Goal: Task Accomplishment & Management: Use online tool/utility

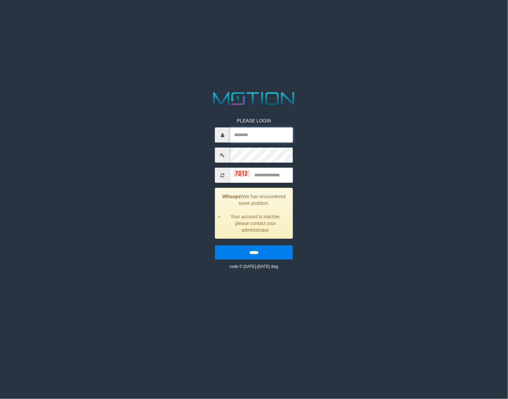
drag, startPoint x: 246, startPoint y: 135, endPoint x: 296, endPoint y: 133, distance: 50.3
click at [251, 134] on input "text" at bounding box center [261, 134] width 63 height 15
type input "********"
type input "****"
click at [215, 245] on input "*****" at bounding box center [254, 252] width 78 height 14
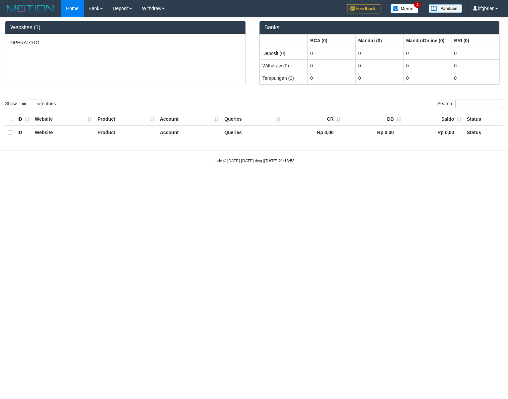
select select "***"
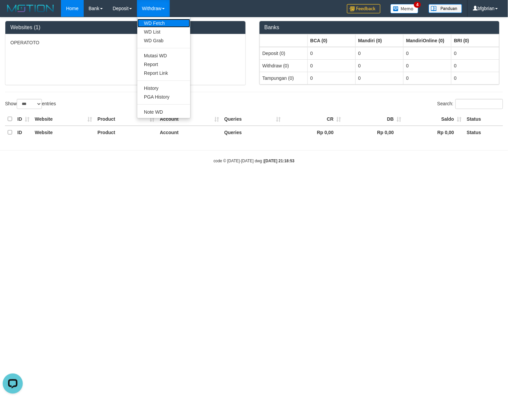
click at [162, 22] on link "WD Fetch" at bounding box center [163, 23] width 53 height 9
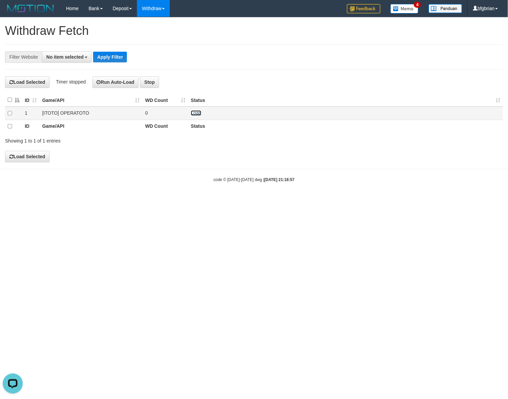
click at [196, 113] on link "Load" at bounding box center [196, 112] width 10 height 5
drag, startPoint x: 196, startPoint y: 115, endPoint x: 303, endPoint y: 49, distance: 125.2
click at [196, 114] on link "Load" at bounding box center [196, 112] width 10 height 5
click at [195, 114] on link "Load" at bounding box center [196, 112] width 10 height 5
click at [197, 113] on link "Load" at bounding box center [196, 112] width 10 height 5
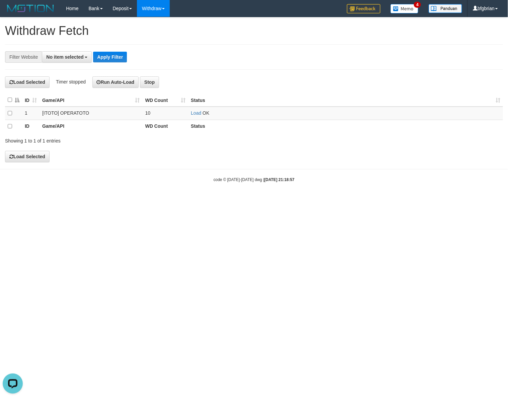
click at [334, 135] on div "Showing 1 to 1 of 1 entries" at bounding box center [254, 139] width 508 height 9
click at [192, 113] on link "Load" at bounding box center [196, 112] width 10 height 5
click at [250, 73] on div "**********" at bounding box center [254, 89] width 508 height 144
click at [195, 113] on link "Load" at bounding box center [196, 112] width 10 height 5
click at [194, 115] on link "Load" at bounding box center [196, 112] width 10 height 5
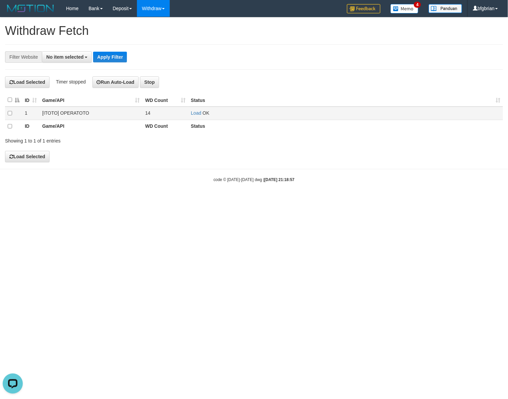
click at [197, 117] on td "Load OK" at bounding box center [345, 113] width 315 height 13
click at [198, 111] on link "Load" at bounding box center [196, 112] width 10 height 5
click at [265, 95] on th "Status" at bounding box center [345, 99] width 315 height 13
click at [189, 111] on link "Load" at bounding box center [191, 112] width 10 height 5
click at [188, 112] on link "Load" at bounding box center [191, 112] width 10 height 5
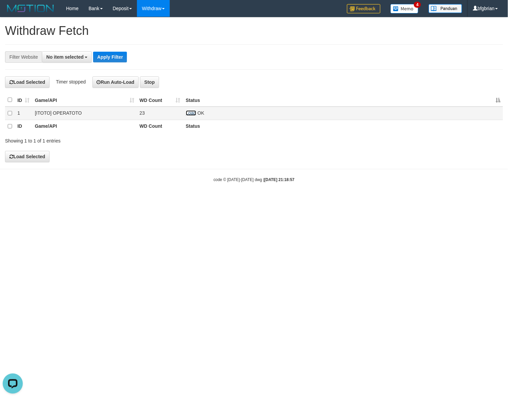
click at [190, 113] on link "Load" at bounding box center [191, 112] width 10 height 5
click at [193, 112] on link "Load" at bounding box center [191, 112] width 10 height 5
click at [193, 114] on link "Load" at bounding box center [191, 112] width 10 height 5
click at [189, 113] on link "Load" at bounding box center [191, 112] width 10 height 5
click at [262, 86] on h4 "Load Selected Timer stopped Run Auto-Load Stop" at bounding box center [254, 81] width 498 height 11
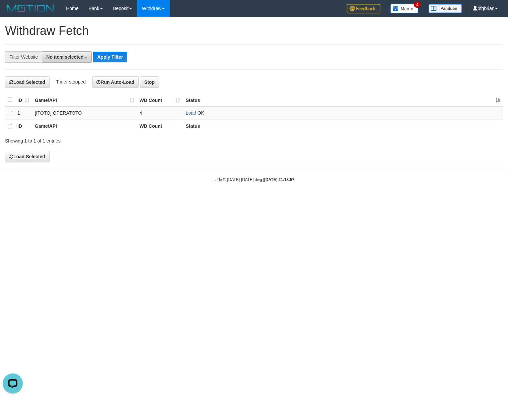
click at [70, 58] on span "No item selected" at bounding box center [64, 56] width 37 height 5
click at [71, 104] on label "[ITOTO] OPERATOTO" at bounding box center [74, 101] width 65 height 9
select select "***"
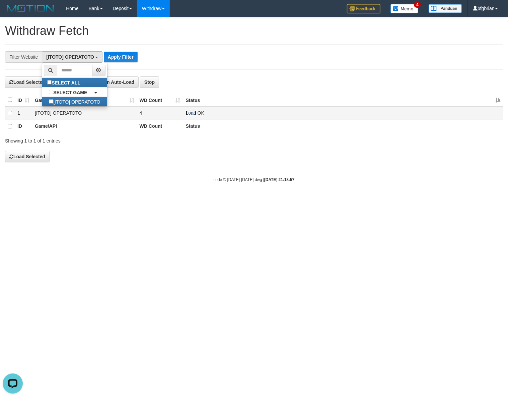
click at [191, 113] on link "Load" at bounding box center [191, 112] width 10 height 5
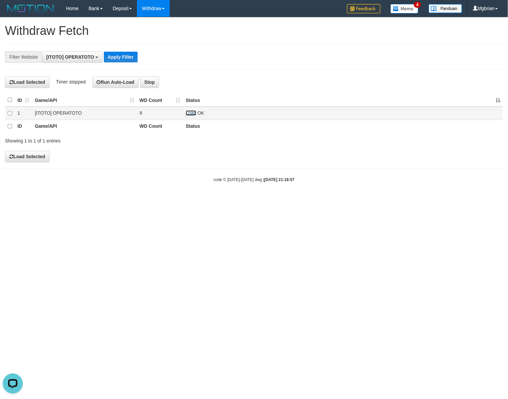
click at [189, 112] on link "Load" at bounding box center [191, 112] width 10 height 5
click at [298, 95] on th "Status" at bounding box center [343, 99] width 320 height 13
click at [191, 113] on link "Load" at bounding box center [191, 112] width 10 height 5
click at [194, 114] on link "Load" at bounding box center [191, 112] width 10 height 5
click at [190, 115] on link "Load" at bounding box center [191, 112] width 10 height 5
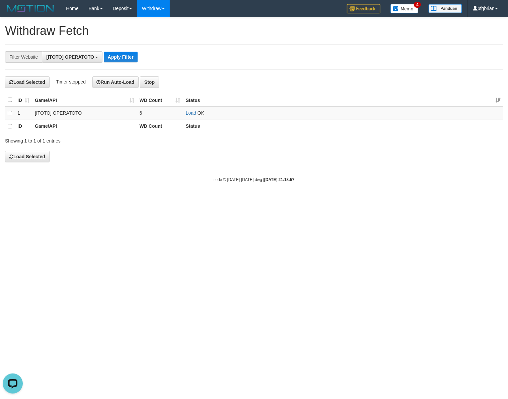
click at [313, 176] on body "Toggle navigation Home Bank Account List Load By Website Group [ITOTO] OPERATOT…" at bounding box center [254, 99] width 508 height 199
click at [193, 116] on td "Load OK" at bounding box center [343, 113] width 320 height 13
click at [192, 113] on link "Load" at bounding box center [191, 112] width 10 height 5
click at [98, 199] on html "Toggle navigation Home Bank Account List Load By Website Group [ITOTO] OPERATOT…" at bounding box center [254, 99] width 508 height 199
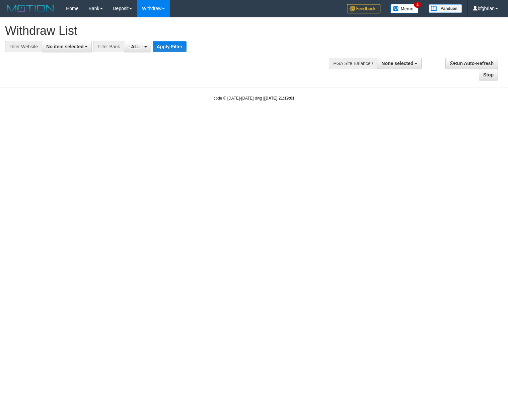
select select
click at [77, 51] on button "No item selected" at bounding box center [67, 46] width 50 height 11
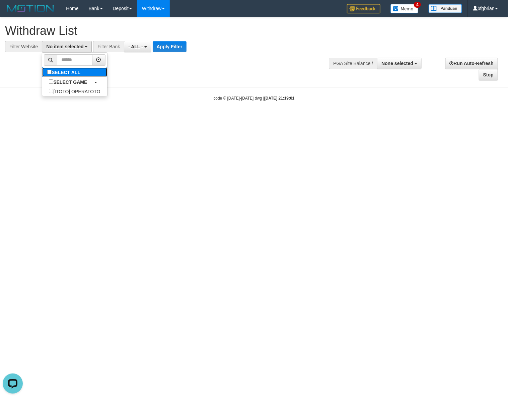
click at [79, 76] on label "SELECT ALL" at bounding box center [64, 71] width 45 height 9
select select "***"
click at [181, 47] on button "Apply Filter" at bounding box center [180, 46] width 34 height 11
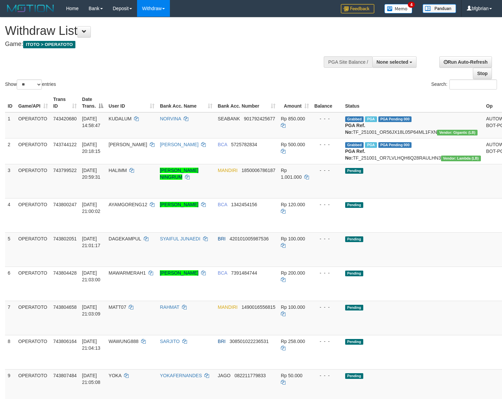
select select
select select "**"
click at [89, 35] on button at bounding box center [83, 31] width 13 height 11
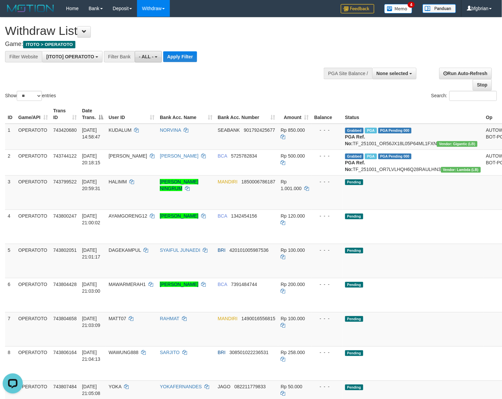
click at [143, 56] on span "- ALL -" at bounding box center [146, 56] width 15 height 5
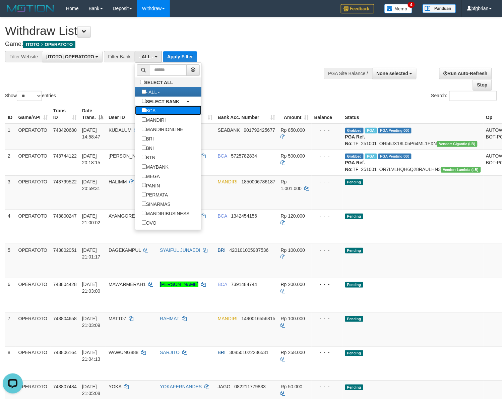
click at [155, 108] on label "BCA" at bounding box center [148, 110] width 27 height 9
select select "***"
click at [175, 58] on button "Apply Filter" at bounding box center [176, 56] width 34 height 11
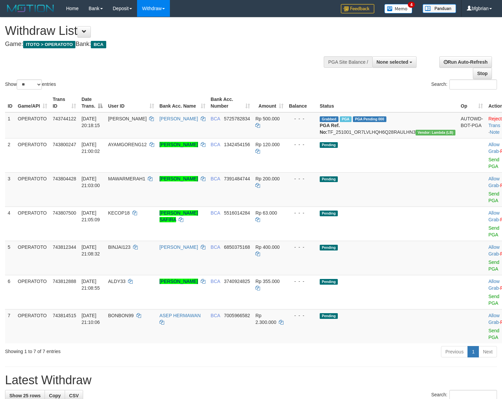
select select
select select "**"
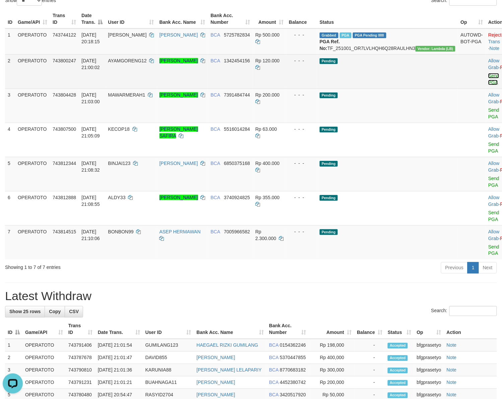
click at [488, 85] on link "Send PGA" at bounding box center [493, 79] width 11 height 12
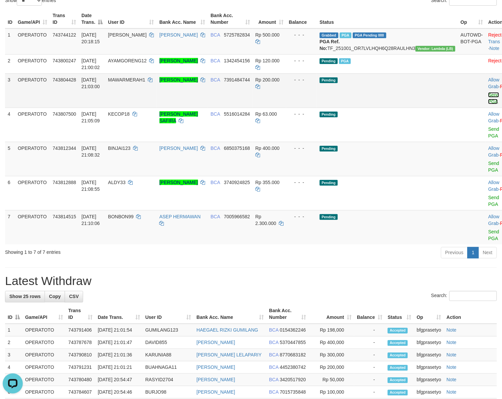
click at [464, 126] on tbody "1 OPERATOTO 743744122 01/10/2025 20:18:15 ABDULHANIF ROMI SAPUTRA BCA 572578283…" at bounding box center [262, 136] width 514 height 216
click at [488, 104] on link "Send PGA" at bounding box center [493, 98] width 11 height 12
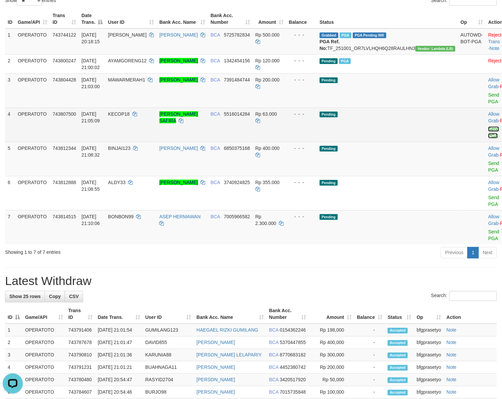
click at [488, 138] on link "Send PGA" at bounding box center [493, 132] width 11 height 12
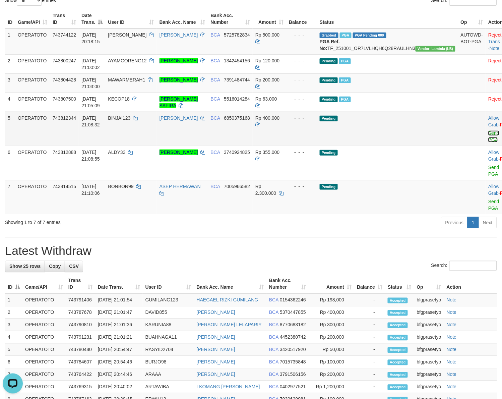
click at [488, 142] on link "Send PGA" at bounding box center [493, 136] width 11 height 12
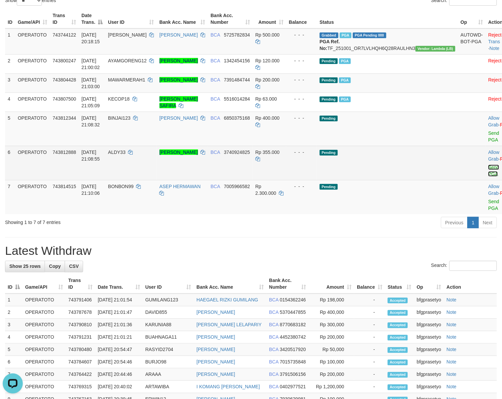
click at [488, 177] on link "Send PGA" at bounding box center [493, 171] width 11 height 12
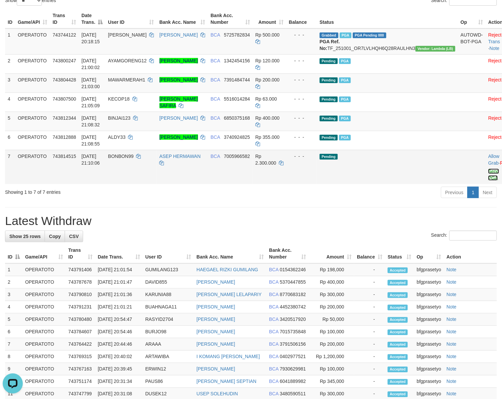
click at [488, 181] on link "Send PGA" at bounding box center [493, 175] width 11 height 12
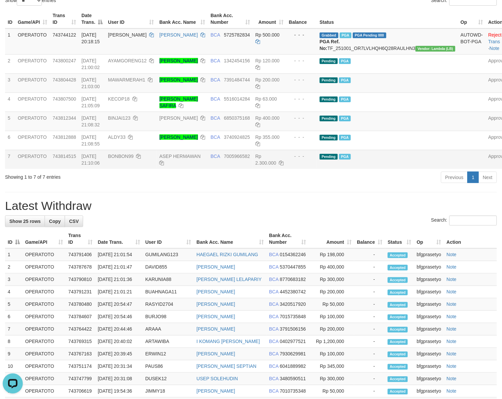
click at [269, 185] on div "Previous 1 Next" at bounding box center [355, 178] width 283 height 14
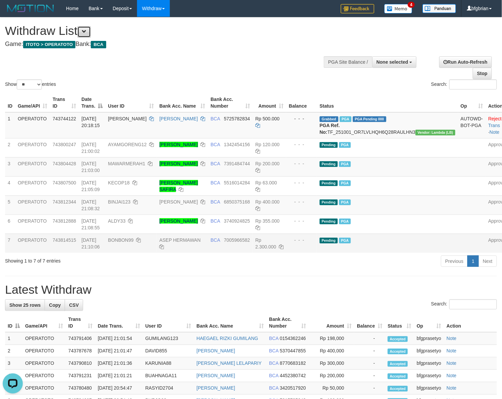
click at [86, 33] on span at bounding box center [84, 31] width 5 height 5
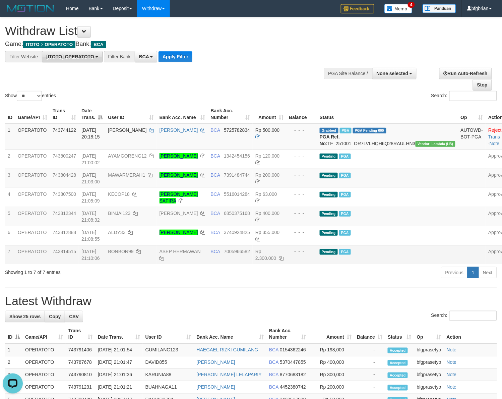
click at [80, 61] on button "[ITOTO] OPERATOTO" at bounding box center [72, 56] width 61 height 11
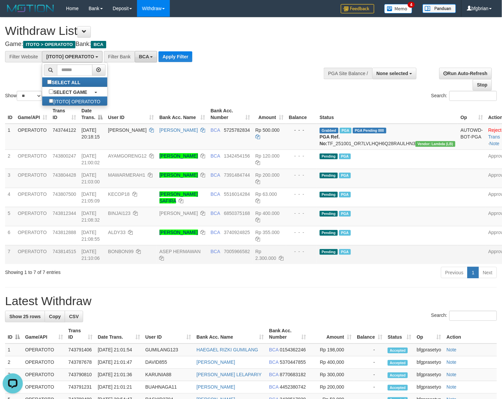
click at [136, 59] on button "BCA" at bounding box center [146, 56] width 23 height 11
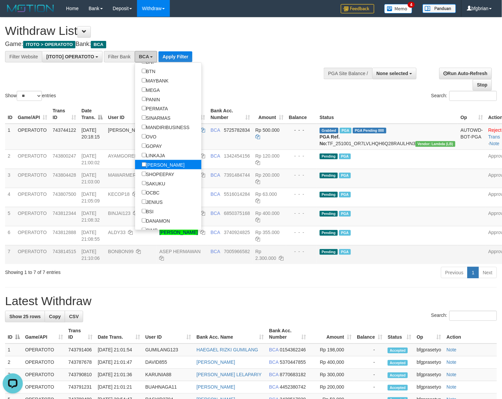
scroll to position [84, 0]
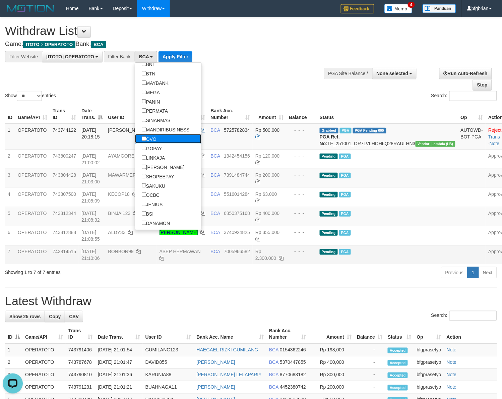
click at [156, 140] on label "OVO" at bounding box center [149, 138] width 28 height 9
click at [155, 149] on label "GOPAY" at bounding box center [152, 147] width 34 height 9
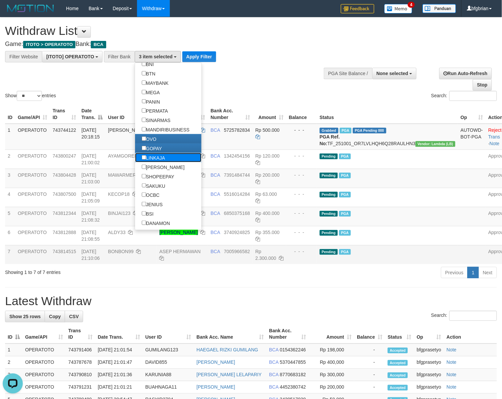
click at [155, 157] on label "LINKAJA" at bounding box center [153, 157] width 37 height 9
click at [153, 167] on label "[PERSON_NAME]" at bounding box center [163, 166] width 56 height 9
drag, startPoint x: 152, startPoint y: 175, endPoint x: 167, endPoint y: 157, distance: 23.2
click at [153, 174] on label "SHOPEEPAY" at bounding box center [158, 176] width 46 height 9
click at [205, 54] on button "Apply Filter" at bounding box center [199, 56] width 34 height 11
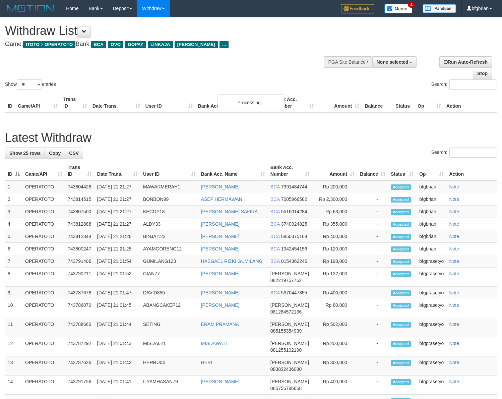
select select
select select "**"
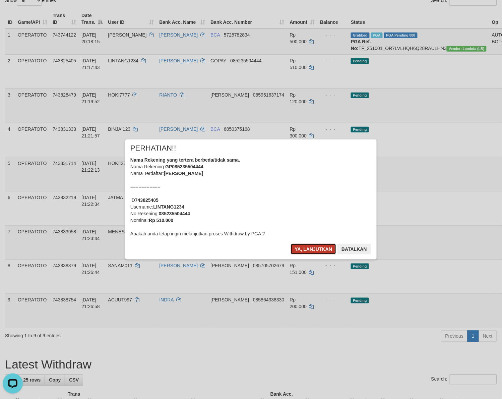
click at [312, 245] on button "Ya, lanjutkan" at bounding box center [314, 249] width 46 height 11
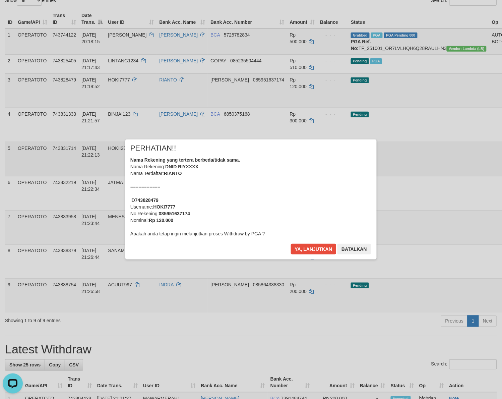
click at [465, 178] on div "× PERHATIAN!! Nama Rekening yang tertera berbeda/tidak sama. Nama Rekening: DNI…" at bounding box center [251, 199] width 502 height 147
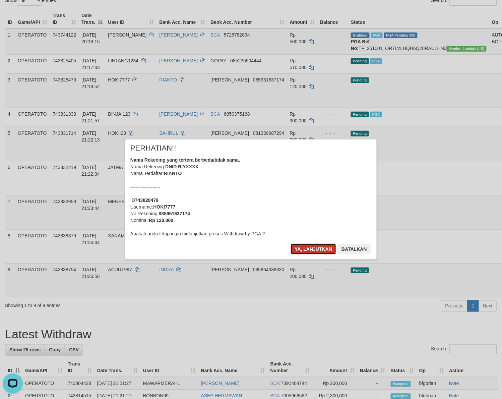
click at [317, 244] on button "Ya, lanjutkan" at bounding box center [314, 249] width 46 height 11
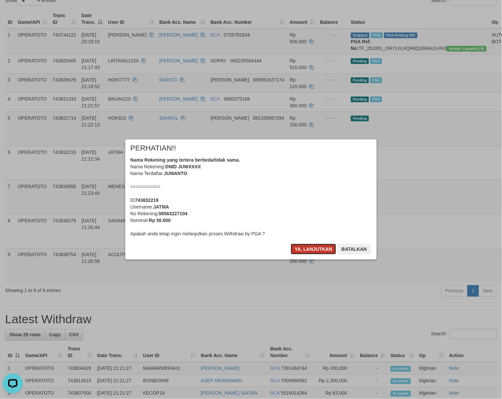
click at [314, 252] on button "Ya, lanjutkan" at bounding box center [314, 249] width 46 height 11
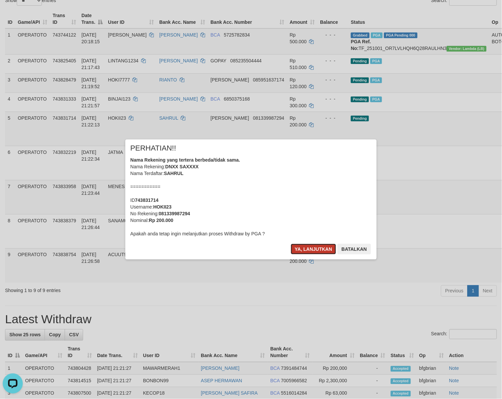
click at [314, 247] on button "Ya, lanjutkan" at bounding box center [314, 249] width 46 height 11
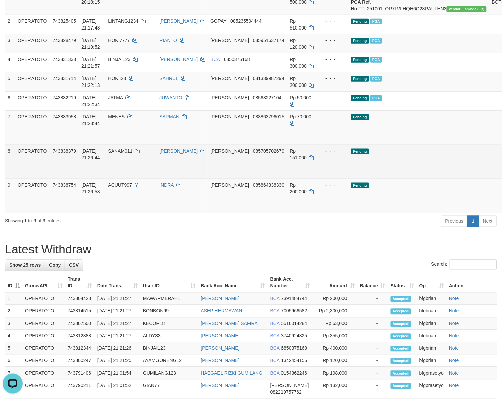
scroll to position [126, 0]
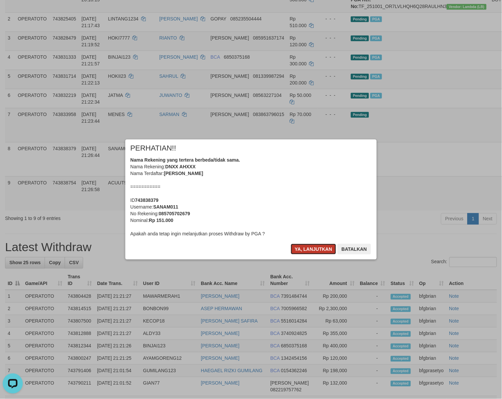
click at [325, 247] on button "Ya, lanjutkan" at bounding box center [314, 249] width 46 height 11
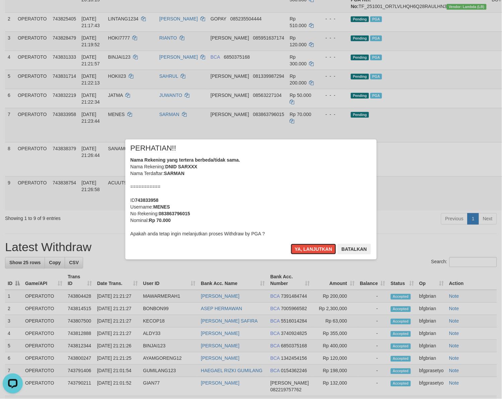
click at [325, 247] on button "Ya, lanjutkan" at bounding box center [314, 249] width 46 height 11
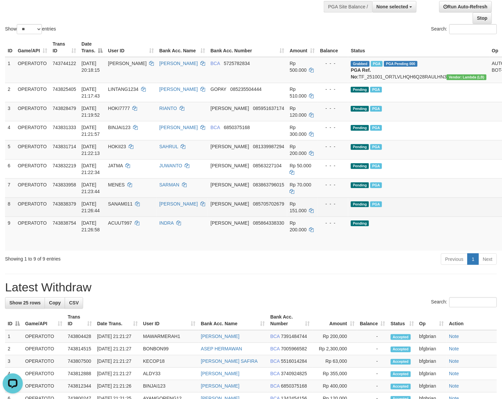
scroll to position [42, 0]
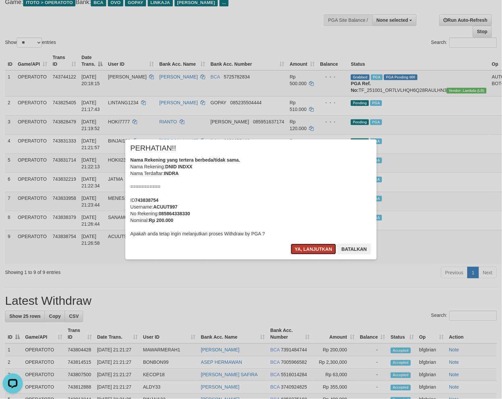
click at [304, 250] on button "Ya, lanjutkan" at bounding box center [314, 249] width 46 height 11
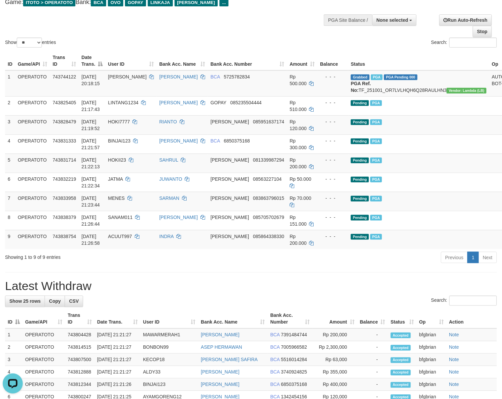
drag, startPoint x: 309, startPoint y: 242, endPoint x: 315, endPoint y: 265, distance: 24.1
click at [315, 265] on div "Previous 1 Next" at bounding box center [355, 258] width 283 height 14
click at [224, 35] on div "Show ** ** ** *** entries Search:" at bounding box center [251, 12] width 502 height 73
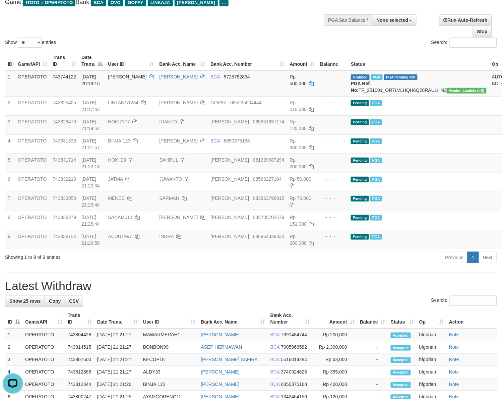
drag, startPoint x: 304, startPoint y: 268, endPoint x: 309, endPoint y: 268, distance: 4.7
click at [308, 265] on div "Previous 1 Next" at bounding box center [355, 258] width 283 height 14
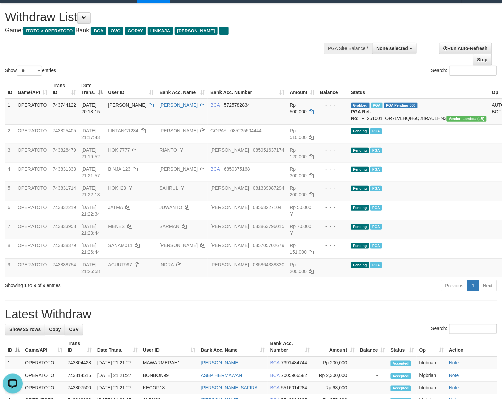
scroll to position [0, 0]
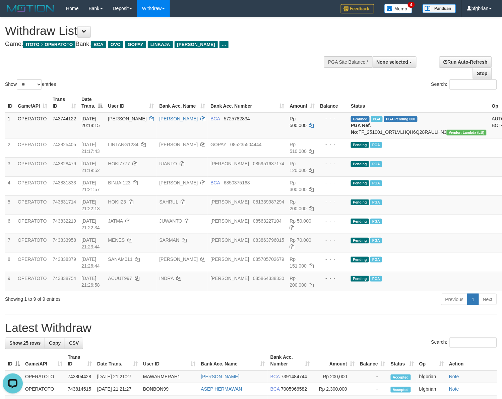
click at [227, 65] on div "Show ** ** ** *** entries Search:" at bounding box center [251, 53] width 502 height 73
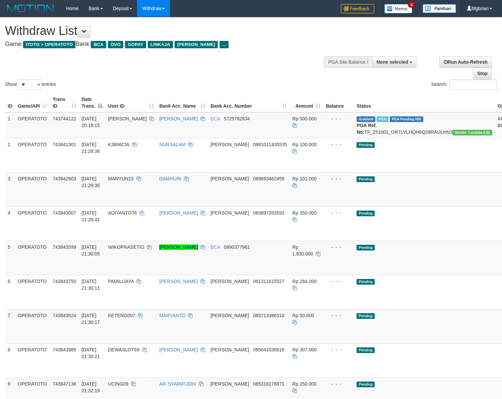
select select
select select "**"
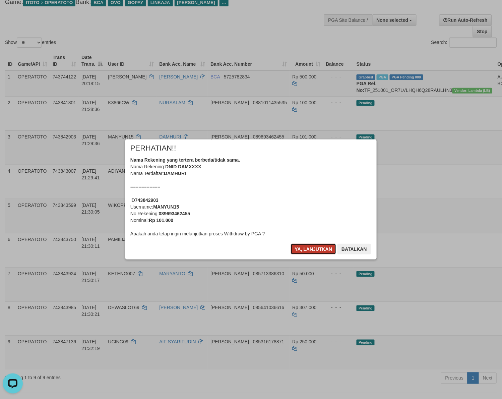
click at [312, 251] on button "Ya, lanjutkan" at bounding box center [314, 249] width 46 height 11
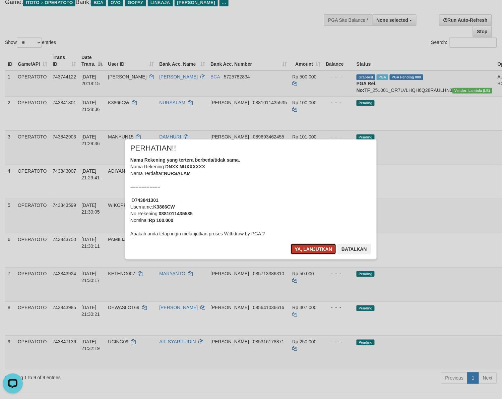
click at [311, 250] on button "Ya, lanjutkan" at bounding box center [314, 249] width 46 height 11
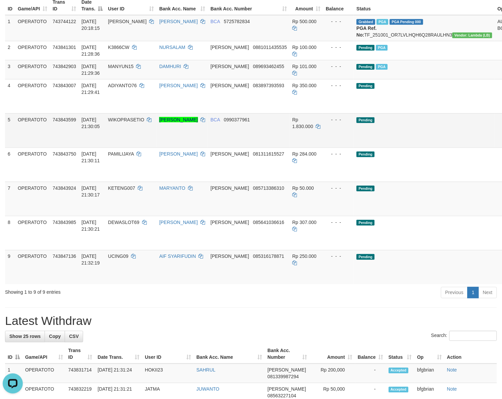
scroll to position [126, 0]
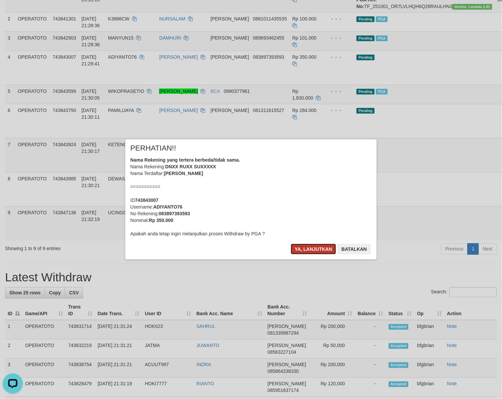
click at [309, 250] on button "Ya, lanjutkan" at bounding box center [314, 249] width 46 height 11
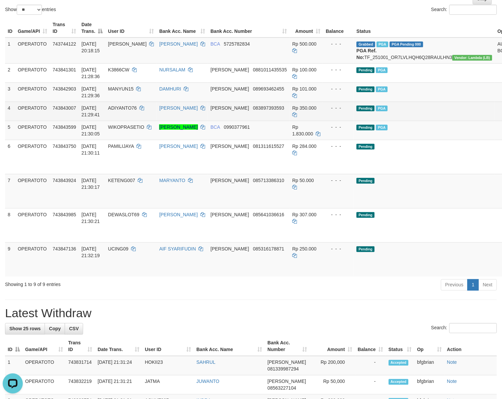
scroll to position [0, 0]
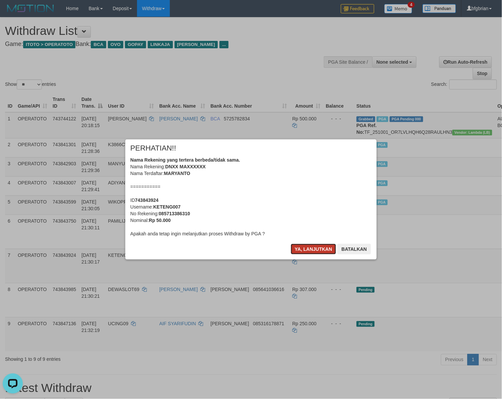
click at [322, 253] on button "Ya, lanjutkan" at bounding box center [314, 249] width 46 height 11
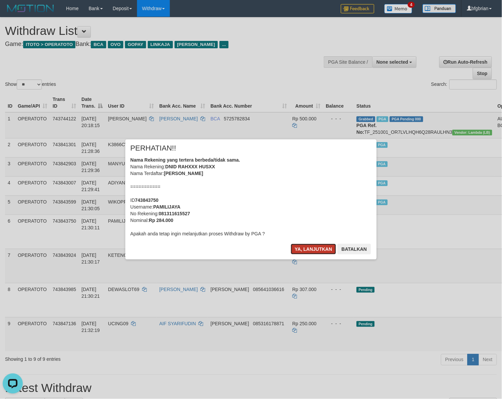
click at [321, 251] on button "Ya, lanjutkan" at bounding box center [314, 249] width 46 height 11
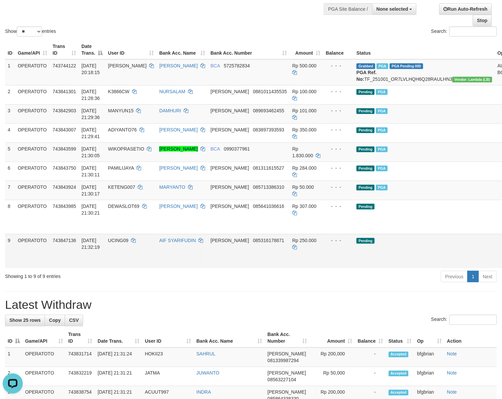
scroll to position [126, 0]
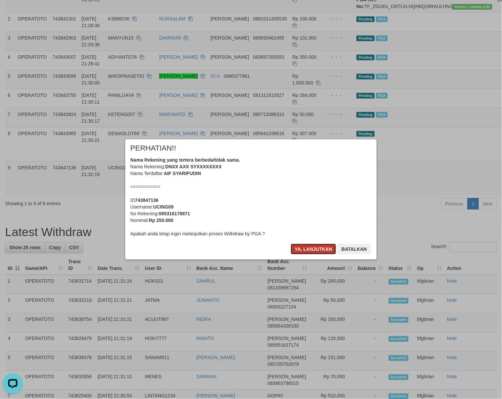
click at [311, 245] on button "Ya, lanjutkan" at bounding box center [314, 249] width 46 height 11
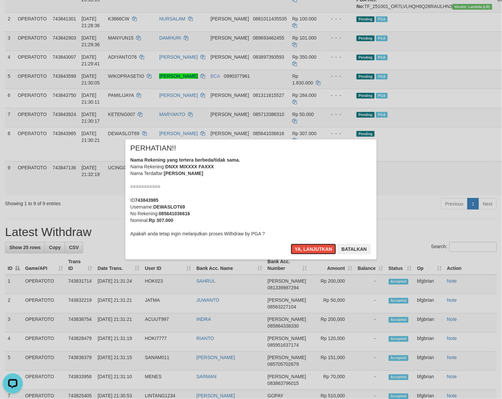
click at [311, 245] on button "Ya, lanjutkan" at bounding box center [314, 249] width 46 height 11
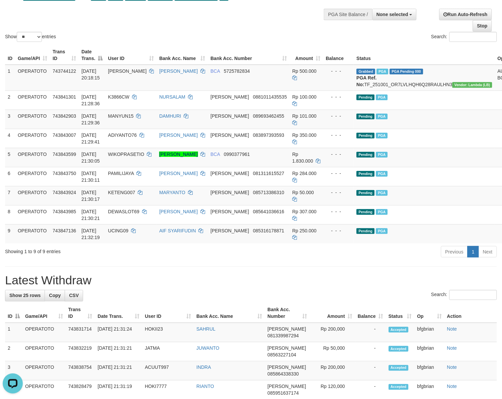
scroll to position [42, 0]
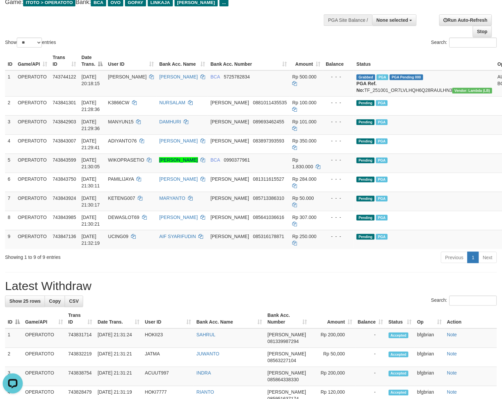
click at [359, 292] on h1 "Latest Withdraw" at bounding box center [251, 285] width 492 height 13
click at [359, 291] on h1 "Latest Withdraw" at bounding box center [251, 285] width 492 height 13
click at [261, 30] on div "Show ** ** ** *** entries Search:" at bounding box center [251, 12] width 502 height 73
click at [171, 34] on div "Show ** ** ** *** entries Search:" at bounding box center [251, 12] width 502 height 73
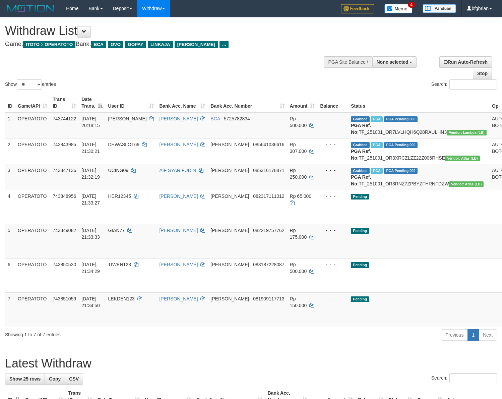
select select
select select "**"
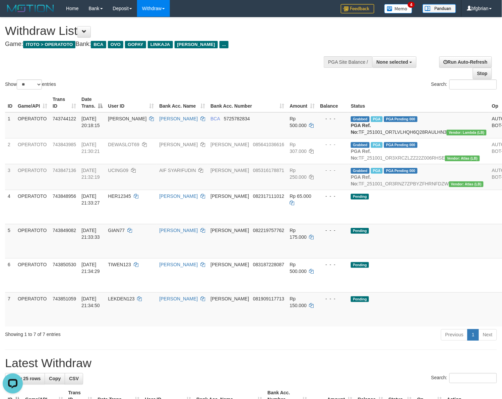
click at [331, 370] on h1 "Latest Withdraw" at bounding box center [251, 363] width 492 height 13
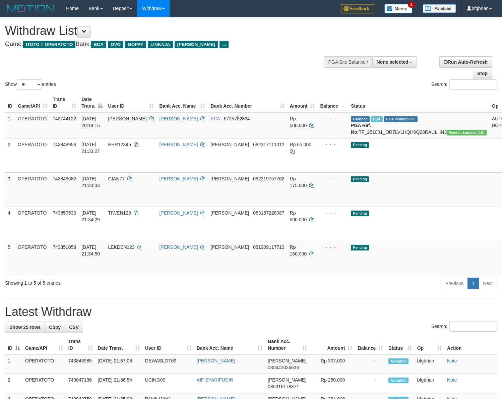
select select
select select "**"
click at [307, 298] on hr at bounding box center [251, 298] width 492 height 0
click at [139, 116] on span "[PERSON_NAME]" at bounding box center [127, 118] width 39 height 5
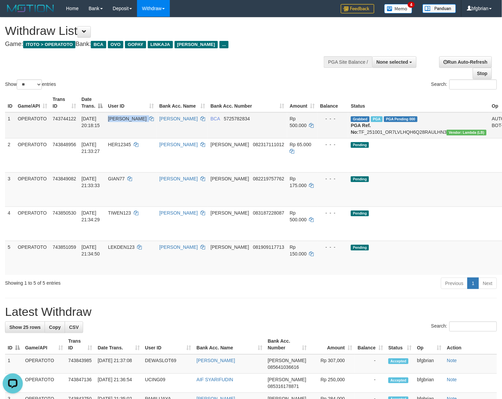
copy td "[PERSON_NAME]"
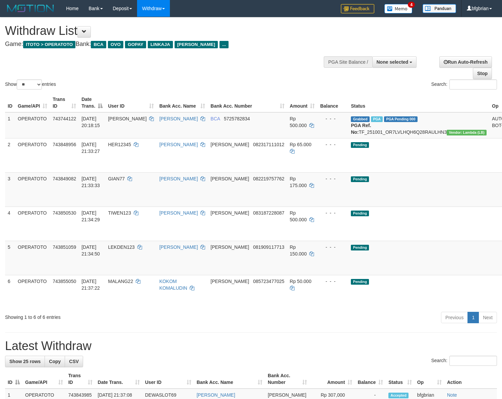
select select
select select "**"
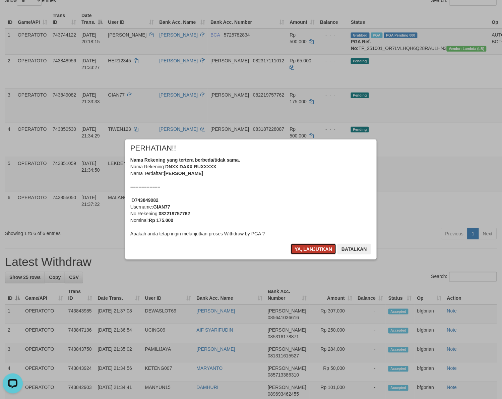
click at [311, 247] on button "Ya, lanjutkan" at bounding box center [314, 249] width 46 height 11
click at [312, 247] on div "× PERHATIAN!! Nama Rekening yang tertera berbeda/tidak sama. Nama Rekening: DNX…" at bounding box center [250, 199] width 261 height 120
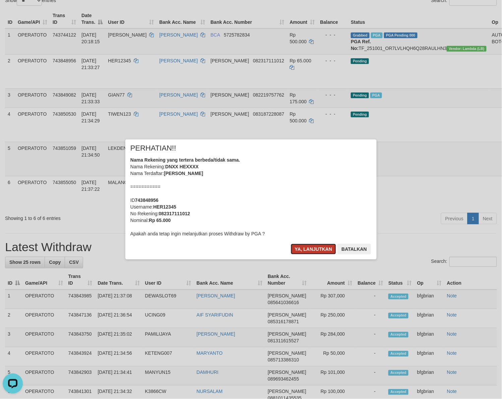
click at [312, 247] on button "Ya, lanjutkan" at bounding box center [314, 249] width 46 height 11
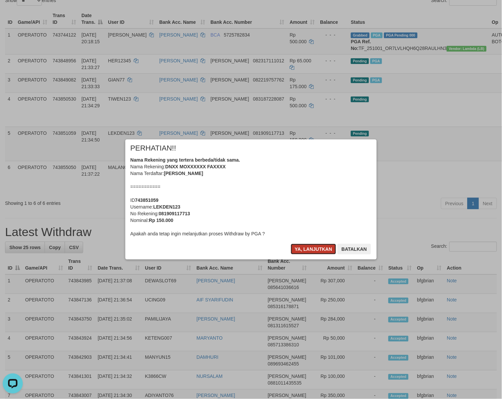
click at [326, 244] on button "Ya, lanjutkan" at bounding box center [314, 249] width 46 height 11
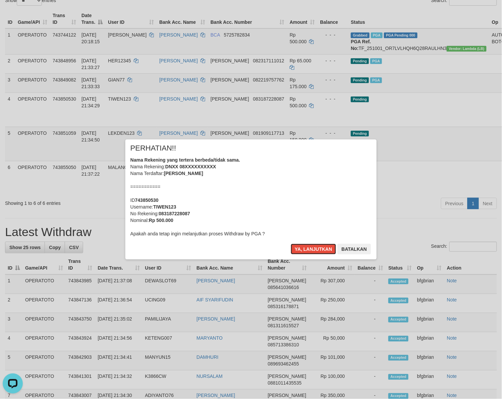
click at [326, 244] on button "Ya, lanjutkan" at bounding box center [314, 249] width 46 height 11
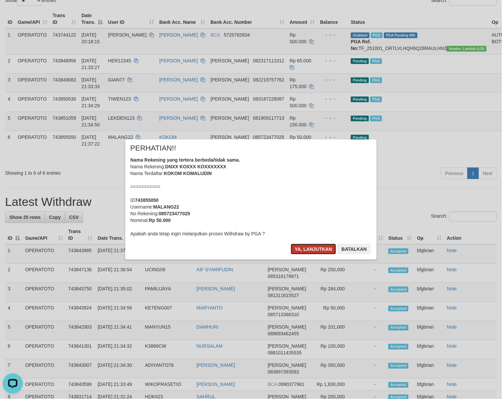
click at [299, 245] on button "Ya, lanjutkan" at bounding box center [314, 249] width 46 height 11
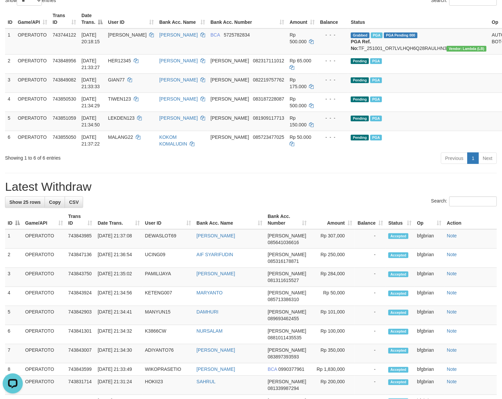
drag, startPoint x: 338, startPoint y: 190, endPoint x: 334, endPoint y: 186, distance: 5.5
click at [338, 190] on h1 "Latest Withdraw" at bounding box center [251, 186] width 492 height 13
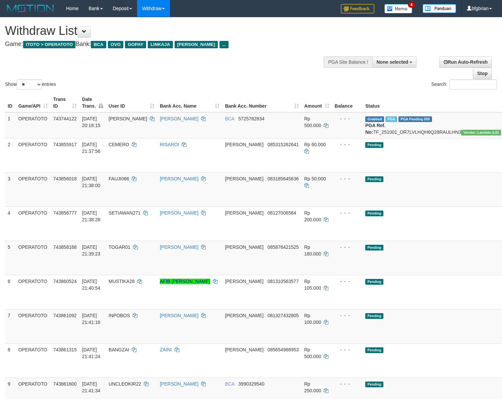
select select
select select "**"
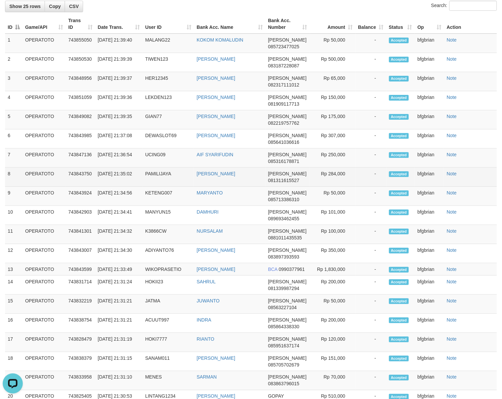
click at [267, 180] on td "DANA 081311615527" at bounding box center [287, 177] width 45 height 19
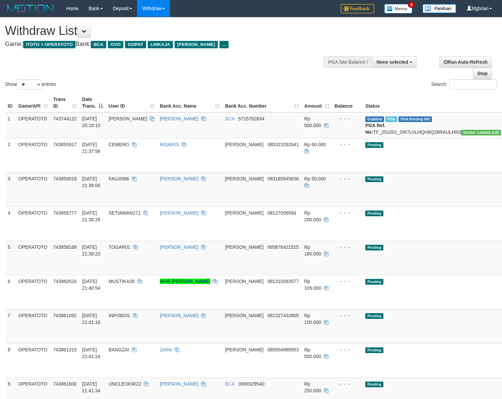
select select
select select "**"
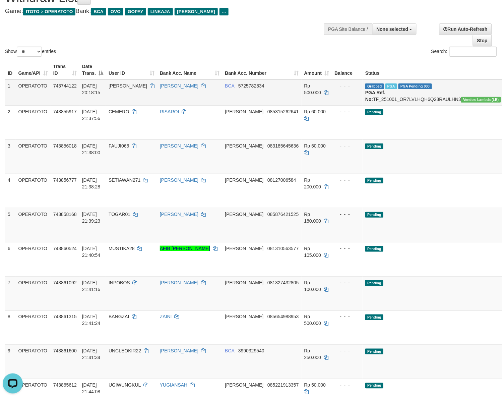
scroll to position [23, 0]
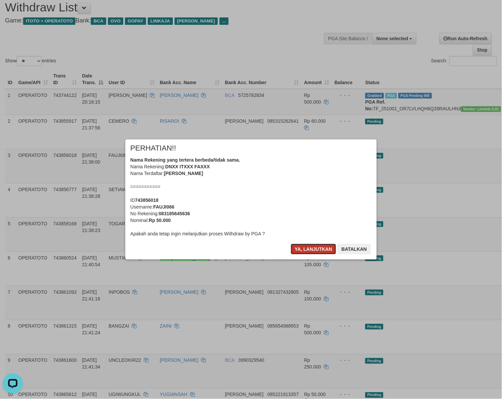
click at [312, 249] on button "Ya, lanjutkan" at bounding box center [314, 249] width 46 height 11
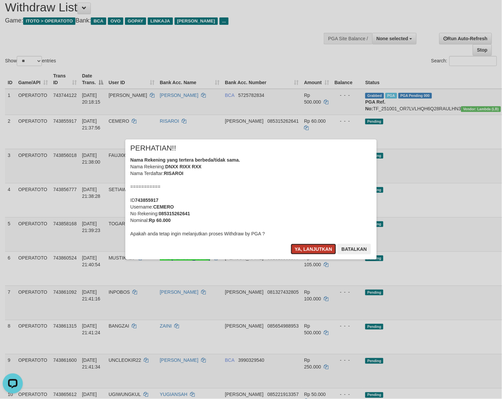
click at [313, 249] on button "Ya, lanjutkan" at bounding box center [314, 249] width 46 height 11
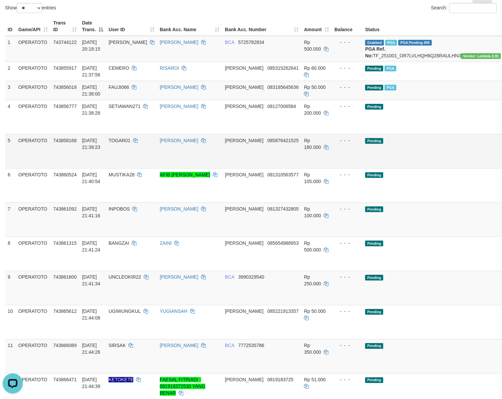
scroll to position [149, 0]
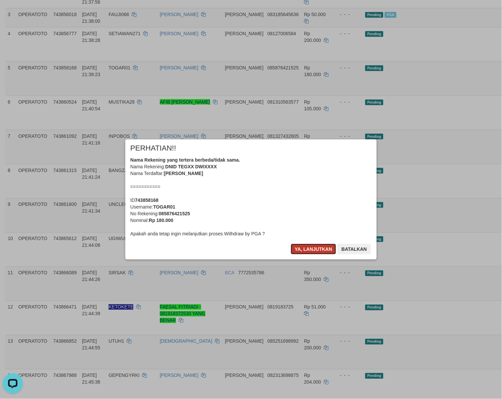
click at [307, 244] on button "Ya, lanjutkan" at bounding box center [314, 249] width 46 height 11
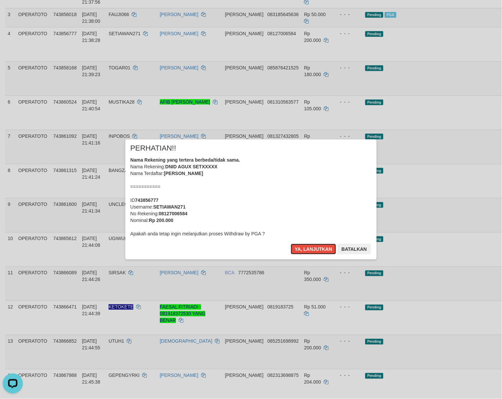
click at [306, 245] on button "Ya, lanjutkan" at bounding box center [314, 249] width 46 height 11
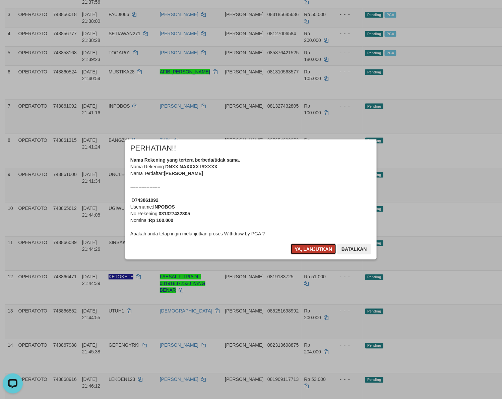
click at [314, 248] on button "Ya, lanjutkan" at bounding box center [314, 249] width 46 height 11
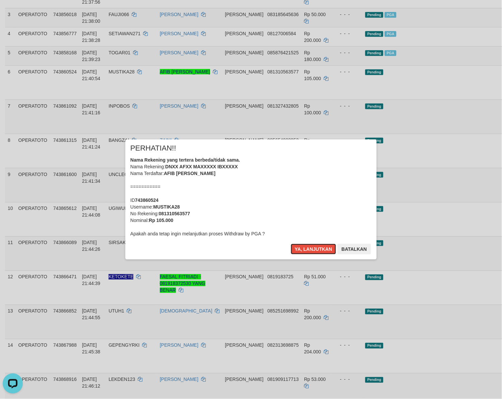
click at [314, 248] on button "Ya, lanjutkan" at bounding box center [314, 249] width 46 height 11
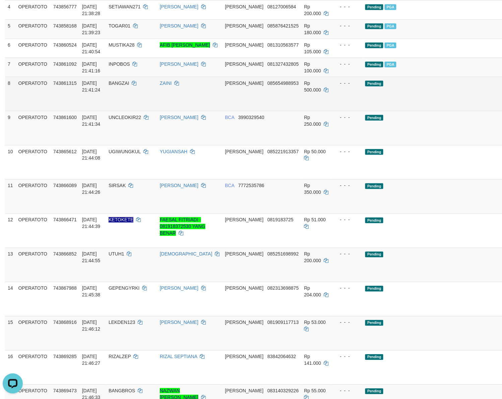
scroll to position [191, 0]
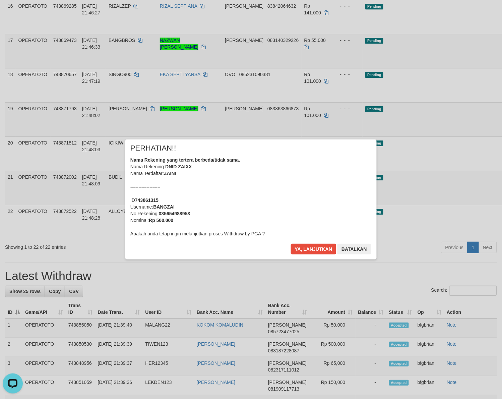
scroll to position [540, 0]
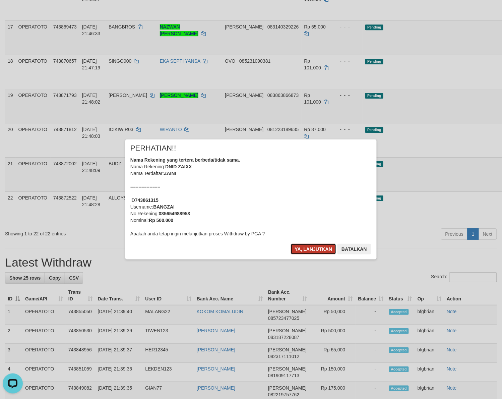
click at [316, 246] on button "Ya, lanjutkan" at bounding box center [314, 249] width 46 height 11
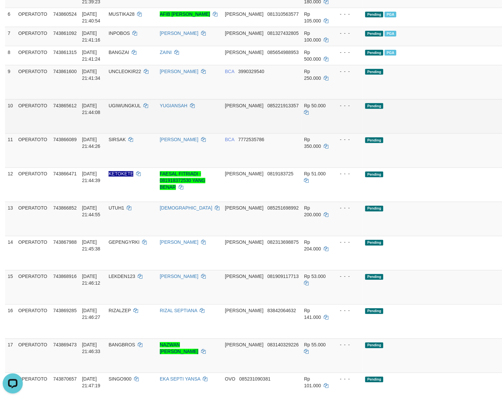
scroll to position [222, 0]
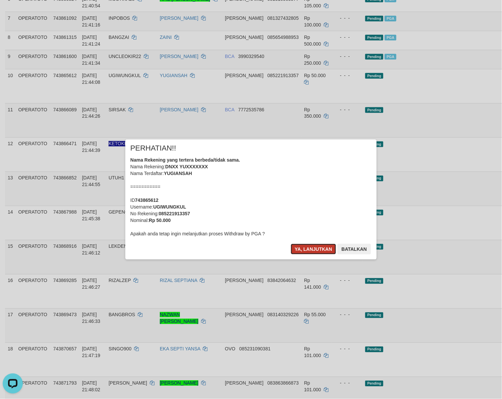
click at [315, 249] on button "Ya, lanjutkan" at bounding box center [314, 249] width 46 height 11
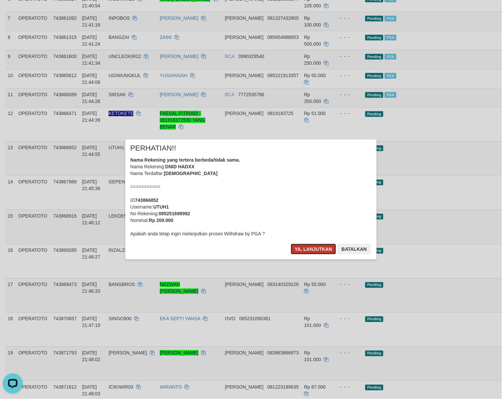
click at [310, 248] on button "Ya, lanjutkan" at bounding box center [314, 249] width 46 height 11
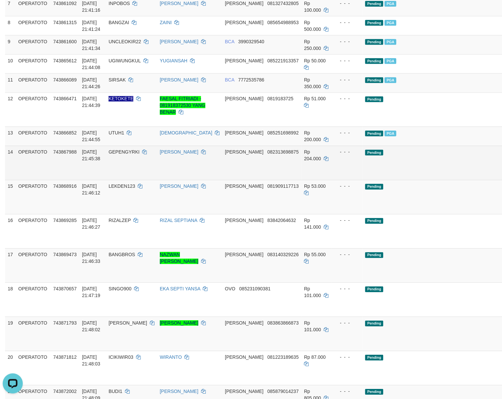
scroll to position [256, 0]
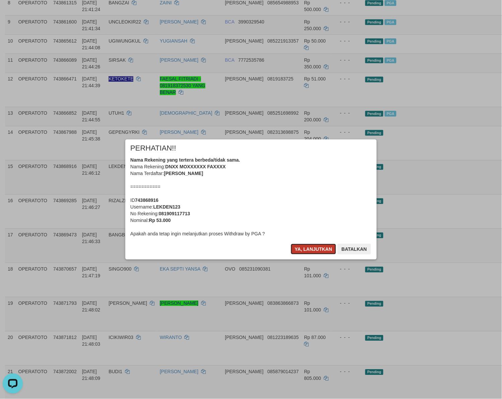
click at [319, 250] on button "Ya, lanjutkan" at bounding box center [314, 249] width 46 height 11
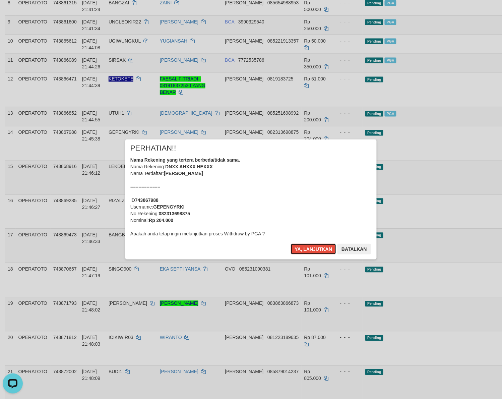
click at [319, 250] on button "Ya, lanjutkan" at bounding box center [314, 249] width 46 height 11
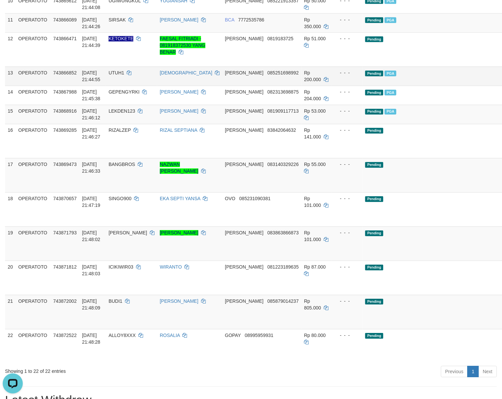
scroll to position [298, 0]
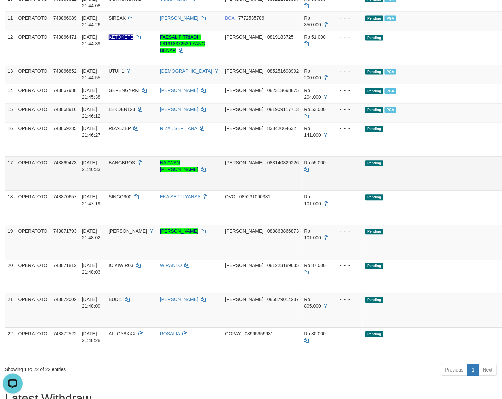
click at [462, 192] on body "Toggle navigation Home Bank Account List Load By Website Group [ITOTO] OPERATOT…" at bounding box center [251, 331] width 502 height 1259
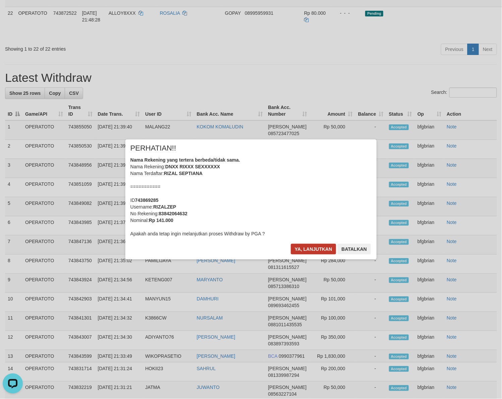
scroll to position [647, 0]
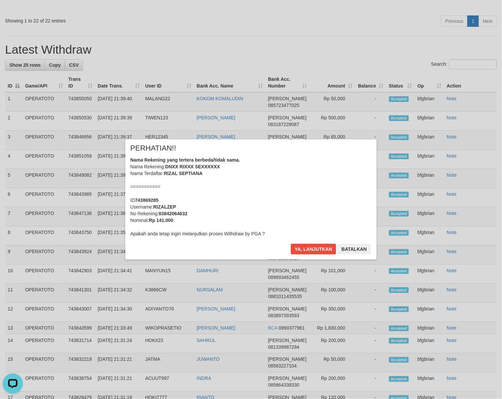
click at [312, 242] on div "× PERHATIAN!! Nama Rekening yang tertera berbeda/tidak sama. Nama Rekening: DNX…" at bounding box center [250, 199] width 251 height 120
click at [312, 245] on button "Ya, lanjutkan" at bounding box center [314, 249] width 46 height 11
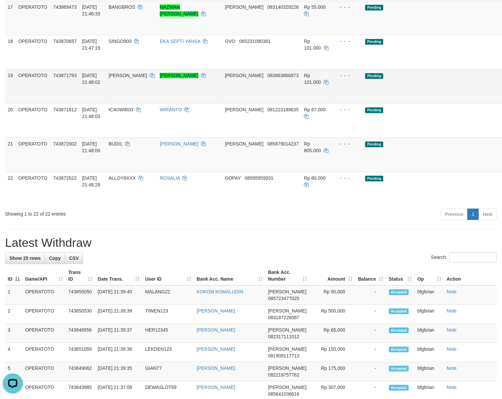
scroll to position [349, 0]
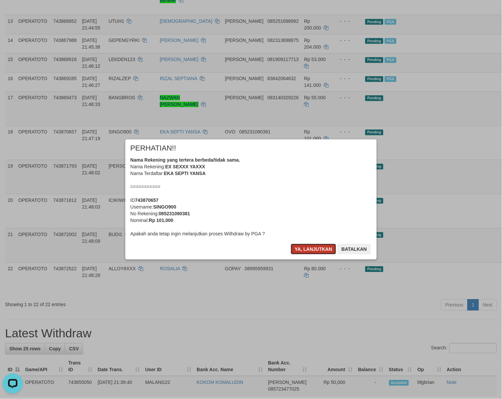
click at [312, 247] on button "Ya, lanjutkan" at bounding box center [314, 249] width 46 height 11
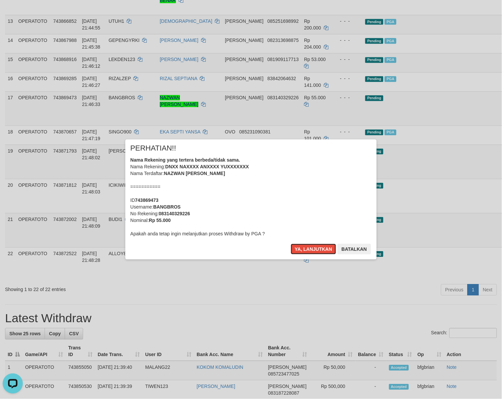
click at [310, 247] on button "Ya, lanjutkan" at bounding box center [314, 249] width 46 height 11
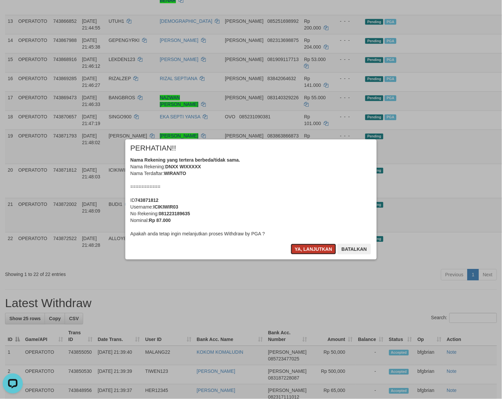
click at [293, 246] on button "Ya, lanjutkan" at bounding box center [314, 249] width 46 height 11
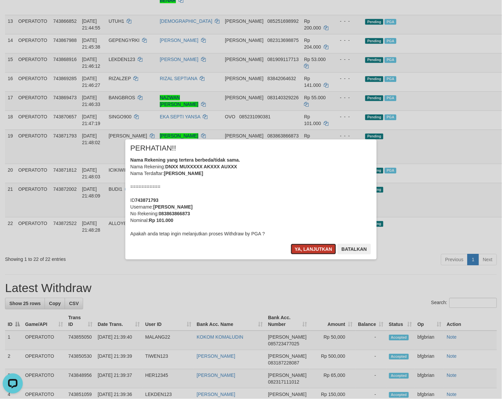
click at [301, 247] on button "Ya, lanjutkan" at bounding box center [314, 249] width 46 height 11
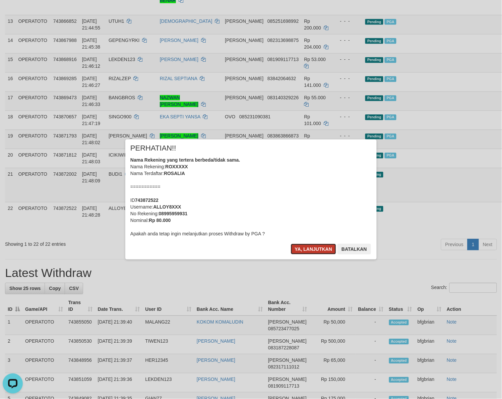
click at [300, 247] on button "Ya, lanjutkan" at bounding box center [314, 249] width 46 height 11
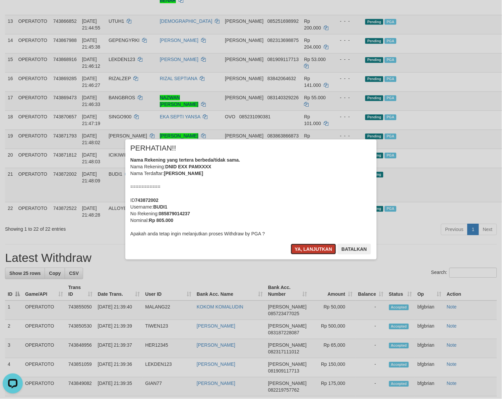
click at [292, 250] on button "Ya, lanjutkan" at bounding box center [314, 249] width 46 height 11
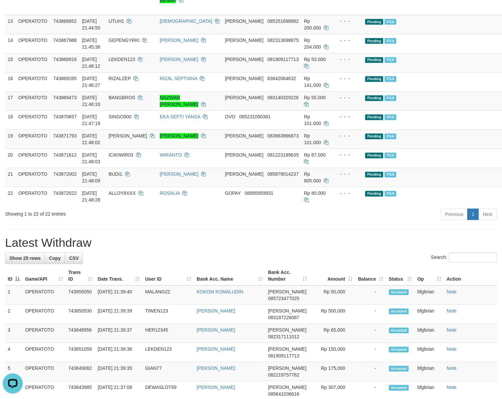
click at [297, 247] on h1 "Latest Withdraw" at bounding box center [251, 242] width 492 height 13
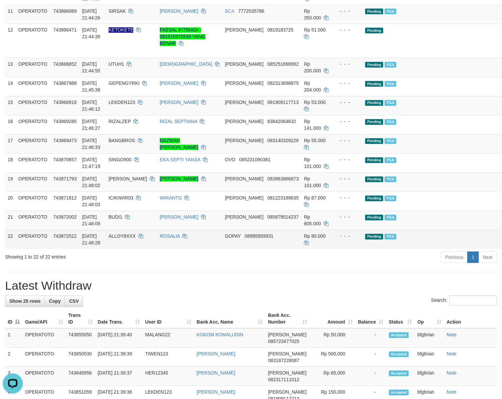
scroll to position [139, 0]
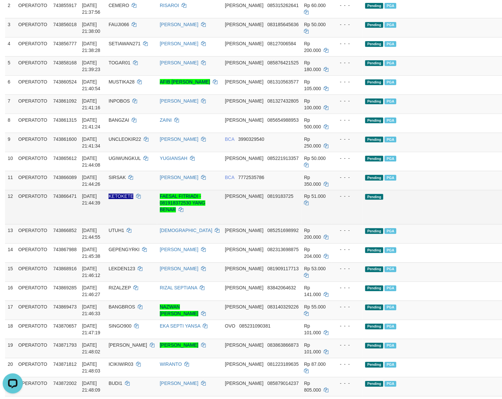
click at [404, 224] on td "Pending" at bounding box center [433, 207] width 141 height 34
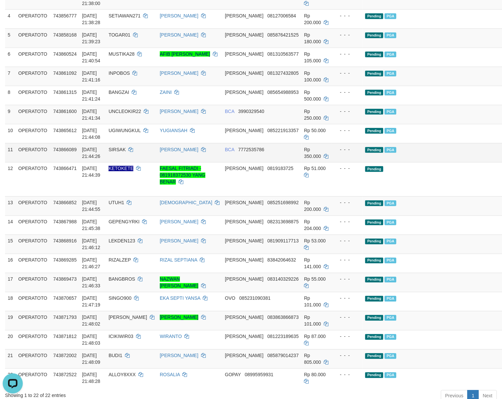
scroll to position [97, 0]
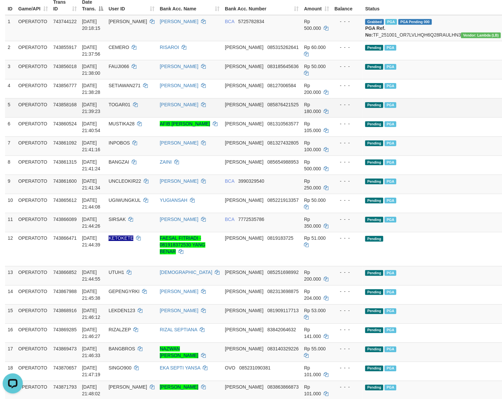
click at [411, 106] on td "Pending PGA" at bounding box center [433, 107] width 141 height 19
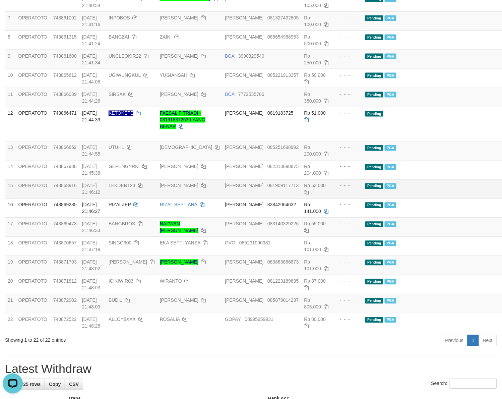
scroll to position [223, 0]
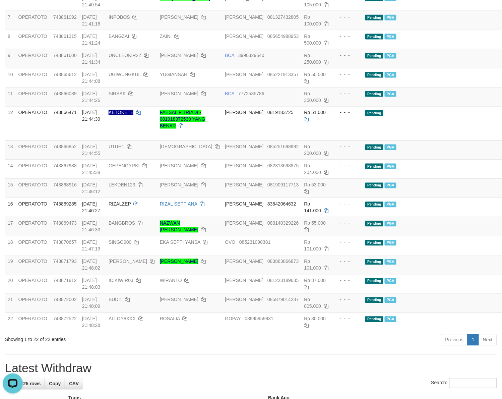
click at [320, 361] on div "**********" at bounding box center [251, 344] width 502 height 1098
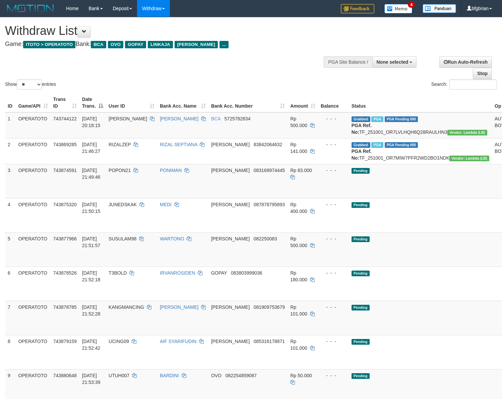
select select
select select "**"
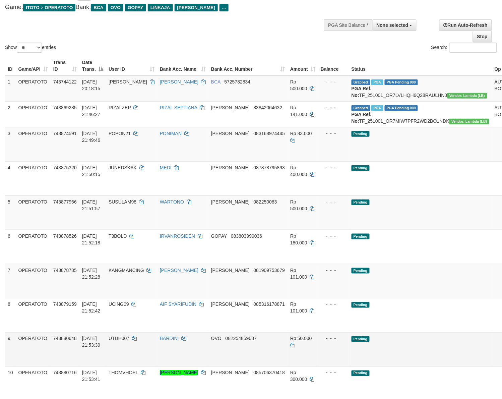
scroll to position [32, 0]
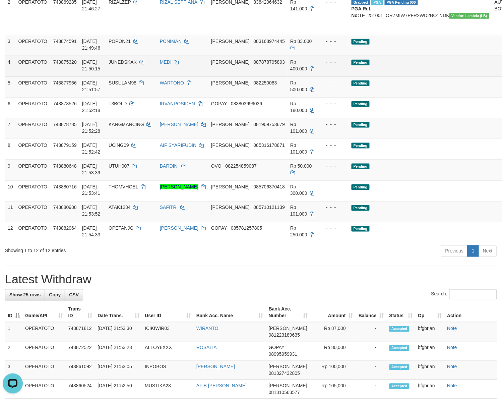
scroll to position [158, 0]
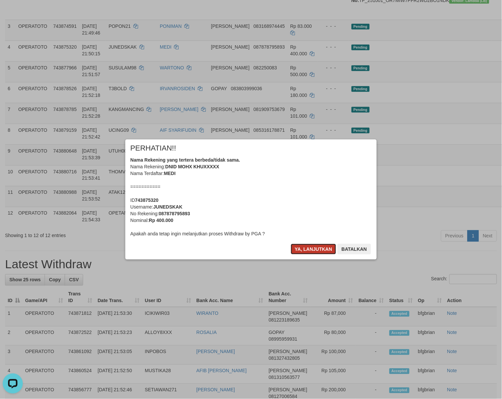
click at [308, 247] on button "Ya, lanjutkan" at bounding box center [314, 249] width 46 height 11
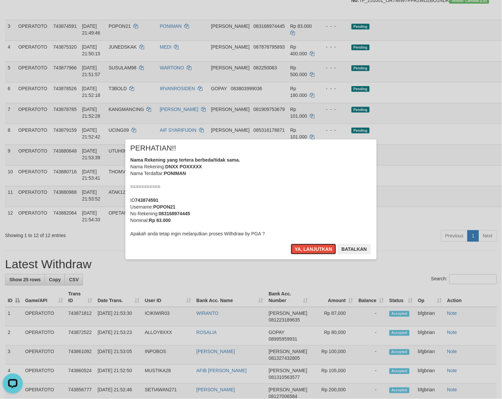
click at [308, 247] on button "Ya, lanjutkan" at bounding box center [314, 249] width 46 height 11
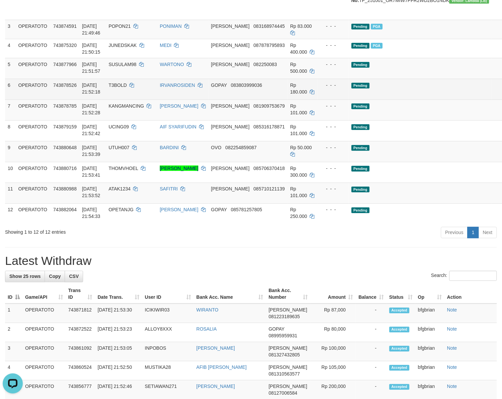
drag, startPoint x: 466, startPoint y: 99, endPoint x: 463, endPoint y: 135, distance: 35.7
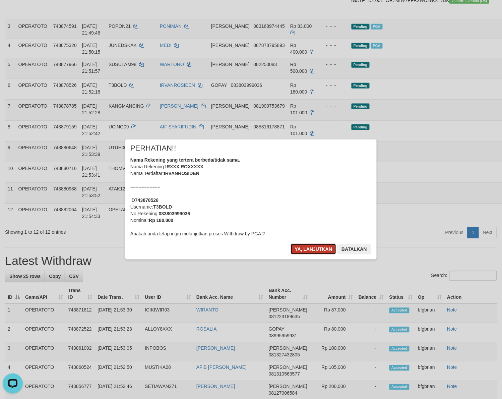
click at [303, 247] on button "Ya, lanjutkan" at bounding box center [314, 249] width 46 height 11
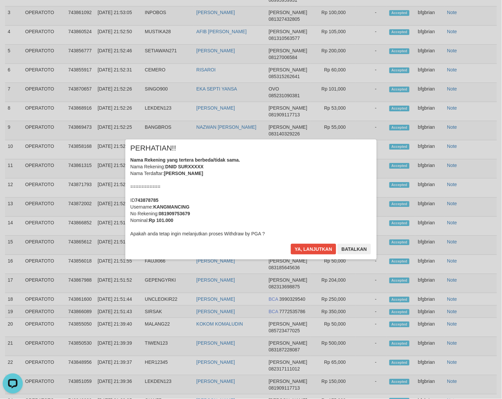
scroll to position [506, 0]
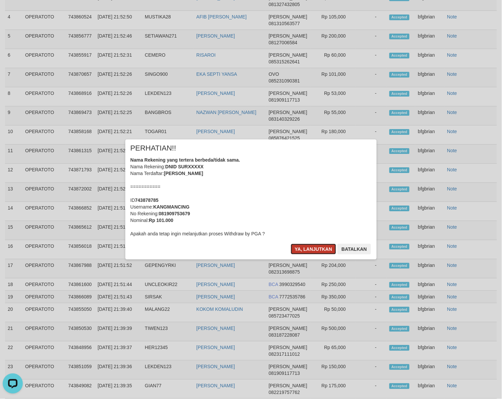
click at [318, 251] on button "Ya, lanjutkan" at bounding box center [314, 249] width 46 height 11
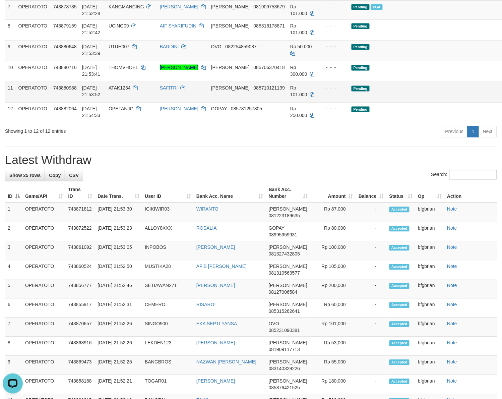
scroll to position [240, 0]
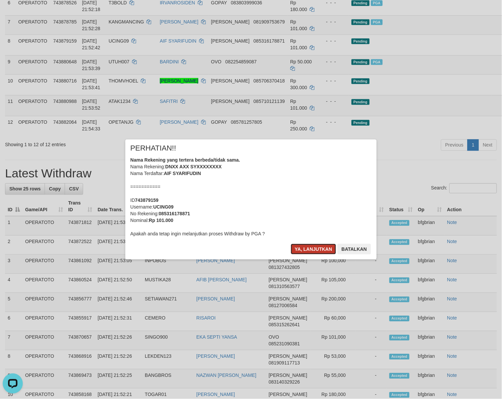
click at [316, 245] on button "Ya, lanjutkan" at bounding box center [314, 249] width 46 height 11
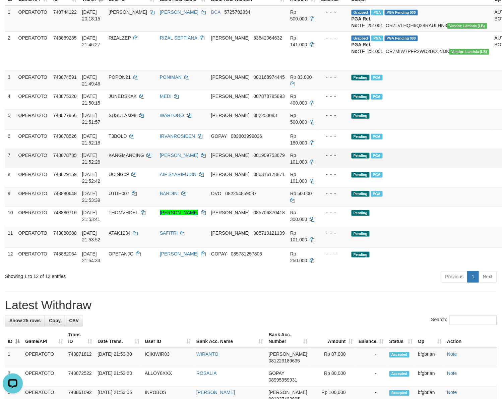
scroll to position [148, 0]
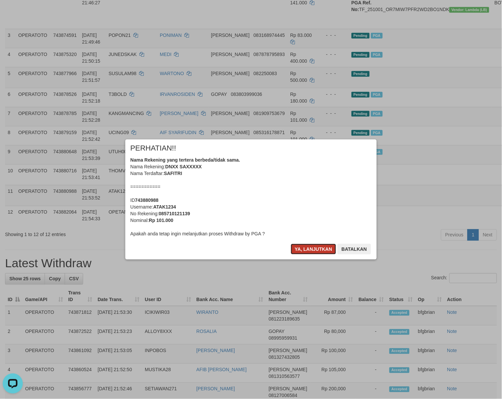
click at [311, 252] on button "Ya, lanjutkan" at bounding box center [314, 249] width 46 height 11
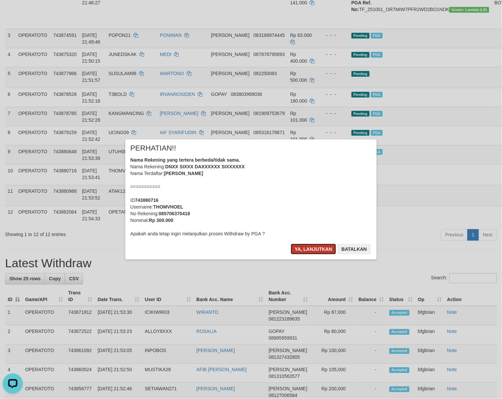
click at [310, 247] on button "Ya, lanjutkan" at bounding box center [314, 249] width 46 height 11
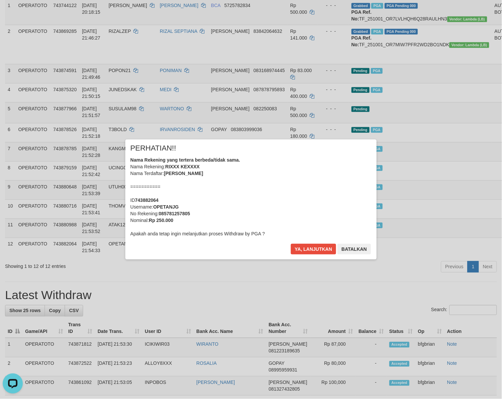
scroll to position [65, 0]
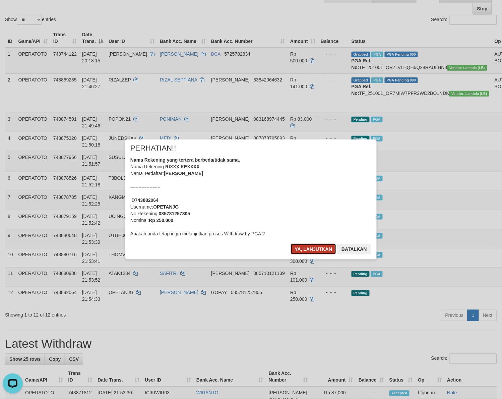
click at [310, 250] on button "Ya, lanjutkan" at bounding box center [314, 249] width 46 height 11
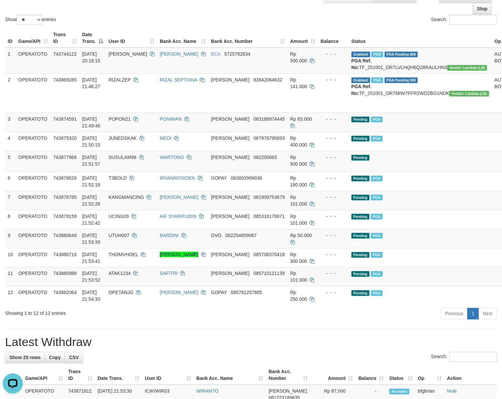
drag, startPoint x: 290, startPoint y: 351, endPoint x: 306, endPoint y: 346, distance: 16.4
click at [290, 322] on div "Previous 1 Next" at bounding box center [355, 314] width 283 height 14
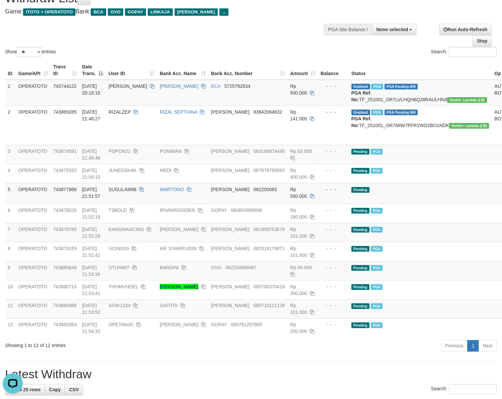
scroll to position [0, 0]
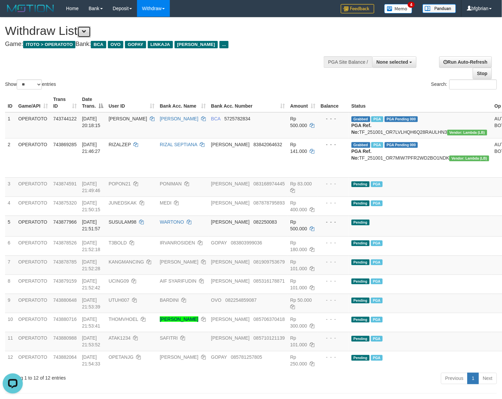
click at [86, 34] on span at bounding box center [84, 31] width 5 height 5
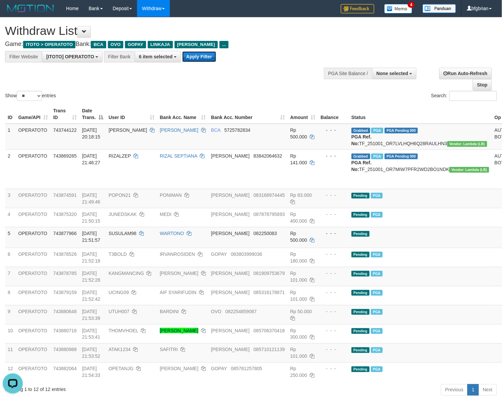
click at [204, 56] on button "Apply Filter" at bounding box center [199, 56] width 34 height 11
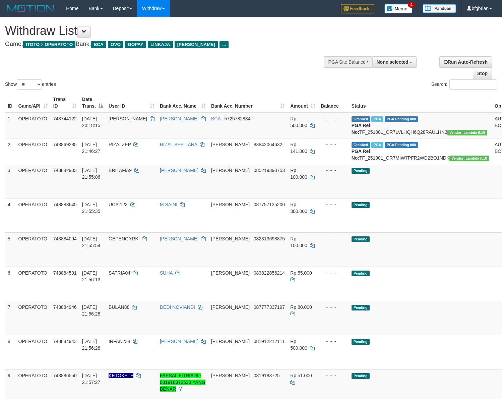
select select
select select "**"
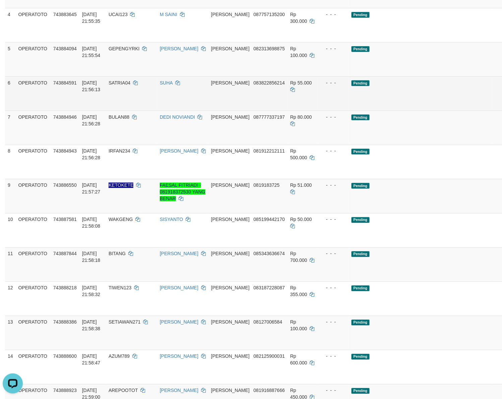
scroll to position [64, 0]
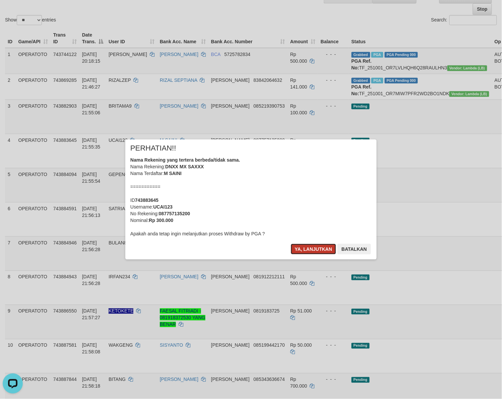
click at [302, 248] on button "Ya, lanjutkan" at bounding box center [314, 249] width 46 height 11
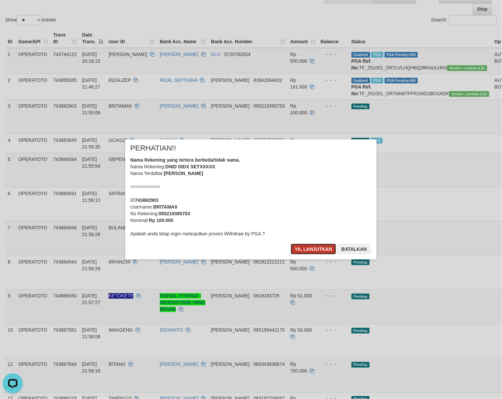
click at [304, 248] on button "Ya, lanjutkan" at bounding box center [314, 249] width 46 height 11
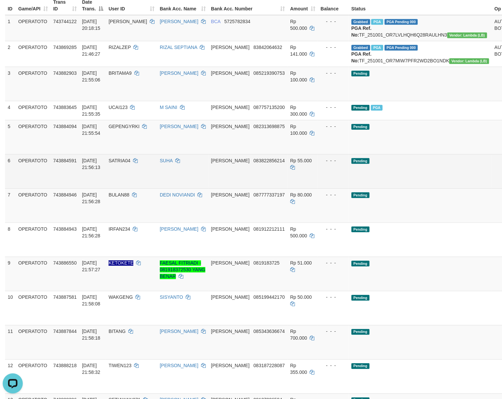
scroll to position [148, 0]
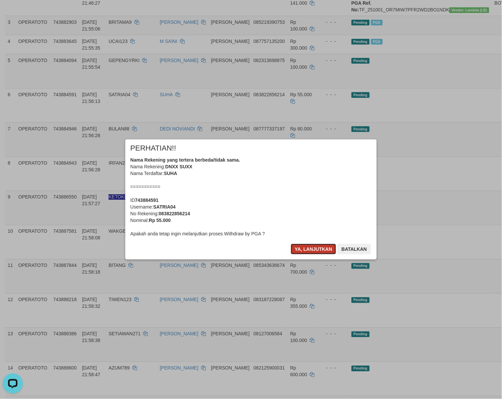
click at [307, 247] on button "Ya, lanjutkan" at bounding box center [314, 249] width 46 height 11
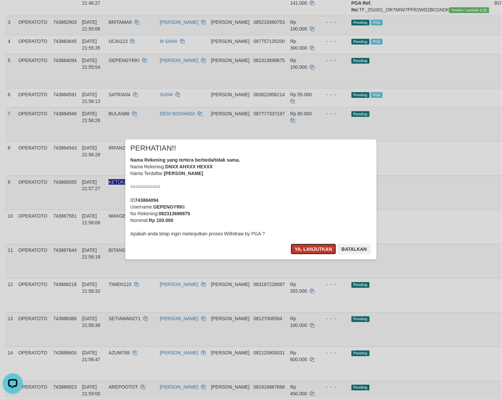
click at [314, 250] on button "Ya, lanjutkan" at bounding box center [314, 249] width 46 height 11
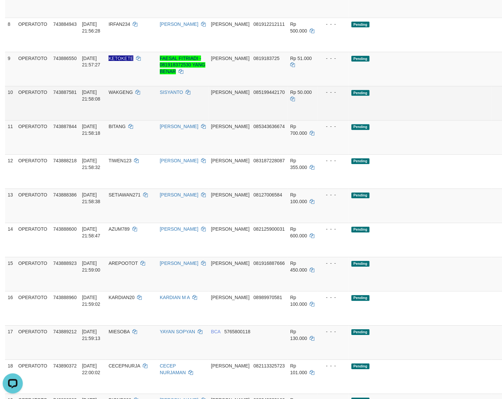
scroll to position [274, 0]
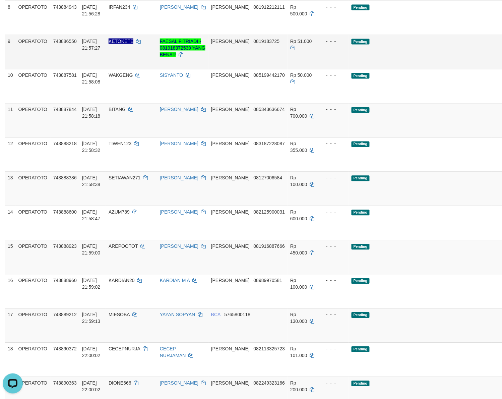
scroll to position [259, 0]
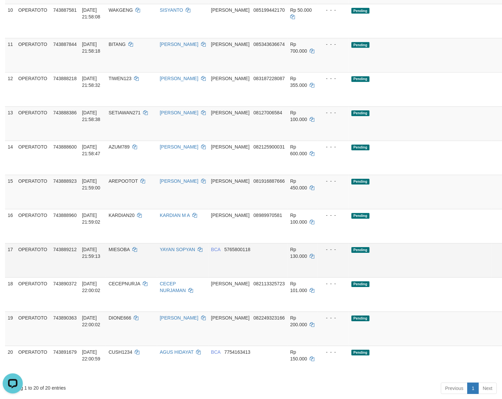
scroll to position [342, 0]
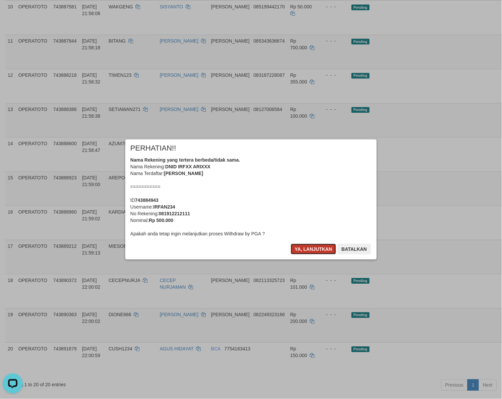
click at [306, 250] on button "Ya, lanjutkan" at bounding box center [314, 249] width 46 height 11
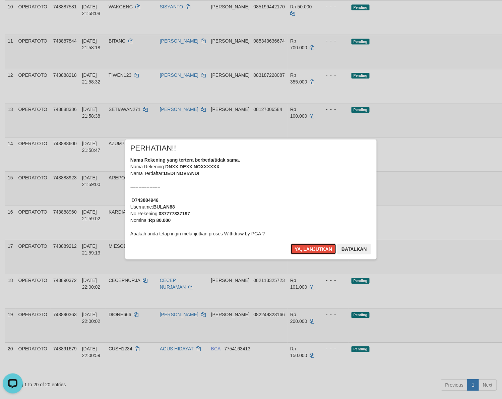
click at [306, 250] on button "Ya, lanjutkan" at bounding box center [314, 249] width 46 height 11
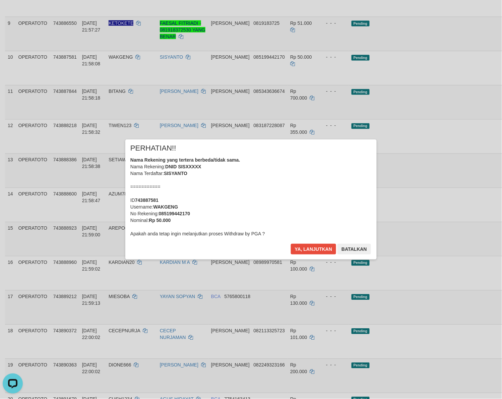
scroll to position [133, 0]
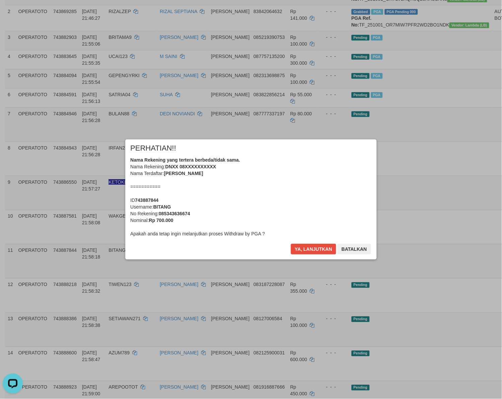
click at [317, 242] on div "× PERHATIAN!! Nama Rekening yang tertera berbeda/tidak sama. Nama Rekening: DNX…" at bounding box center [250, 199] width 251 height 120
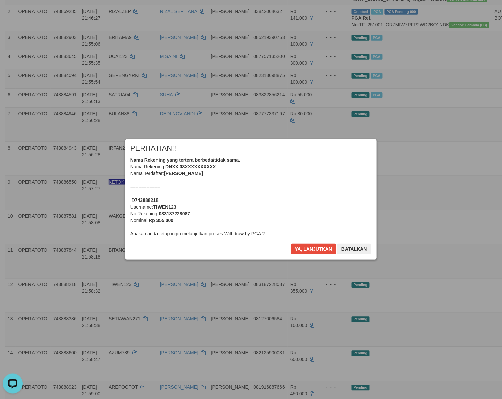
click at [317, 246] on div "× PERHATIAN!! Nama Rekening yang tertera berbeda/tidak sama. Nama Rekening: DNX…" at bounding box center [250, 199] width 251 height 120
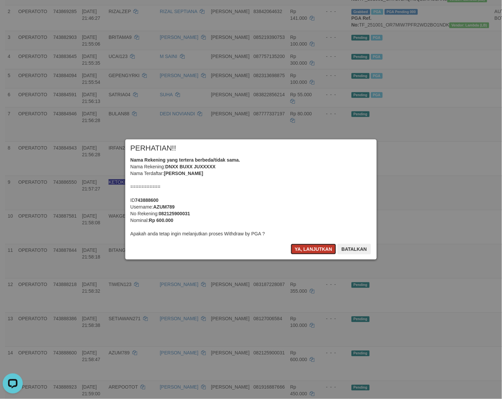
click at [316, 246] on button "Ya, lanjutkan" at bounding box center [314, 249] width 46 height 11
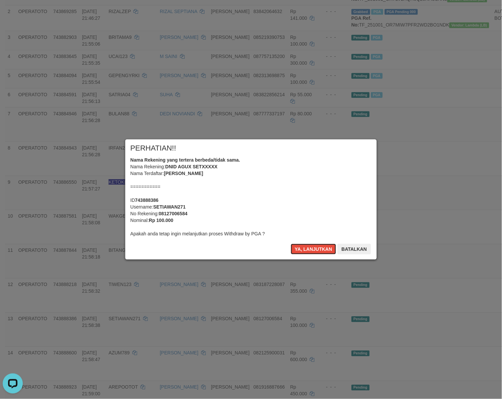
click at [316, 246] on button "Ya, lanjutkan" at bounding box center [314, 249] width 46 height 11
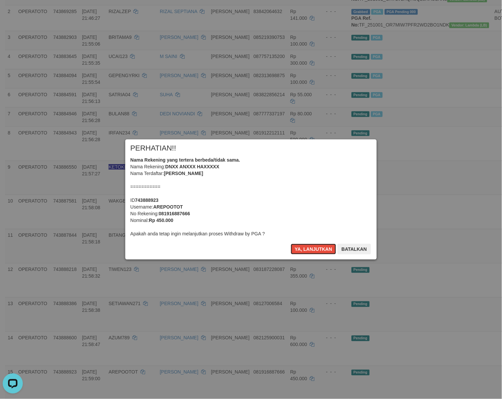
click at [316, 246] on button "Ya, lanjutkan" at bounding box center [314, 249] width 46 height 11
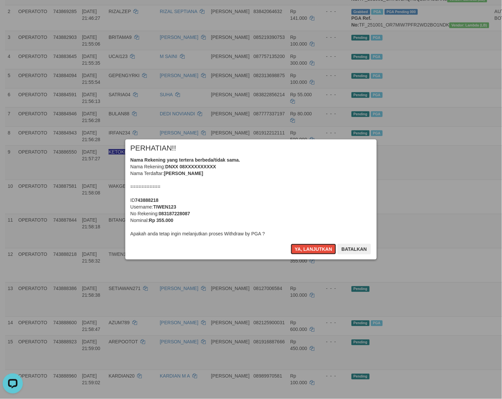
click at [316, 246] on button "Ya, lanjutkan" at bounding box center [314, 249] width 46 height 11
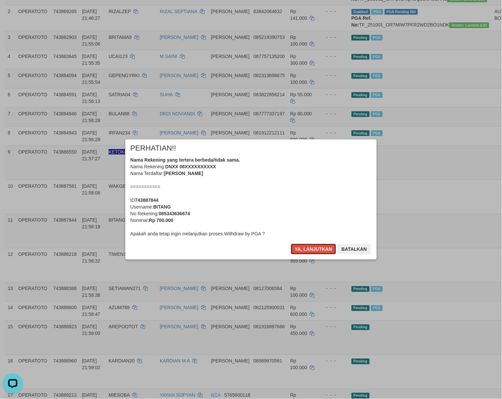
click at [316, 246] on button "Ya, lanjutkan" at bounding box center [314, 249] width 46 height 11
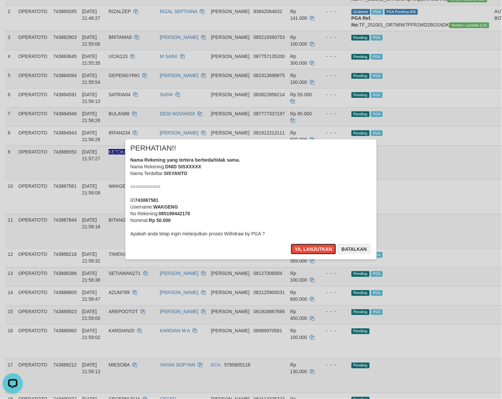
click at [316, 246] on button "Ya, lanjutkan" at bounding box center [314, 249] width 46 height 11
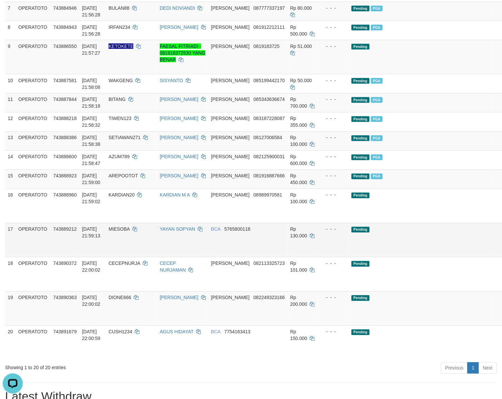
scroll to position [293, 0]
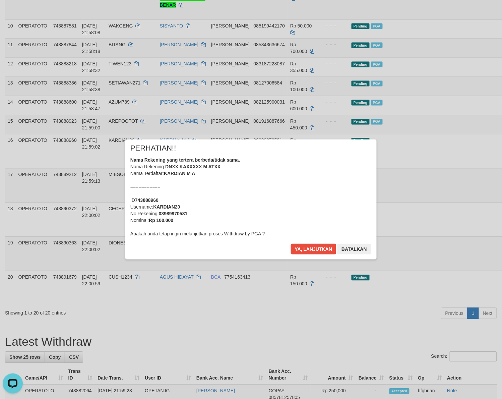
scroll to position [278, 0]
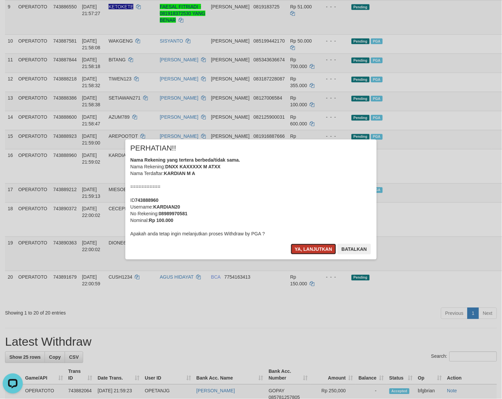
click at [309, 251] on button "Ya, lanjutkan" at bounding box center [314, 249] width 46 height 11
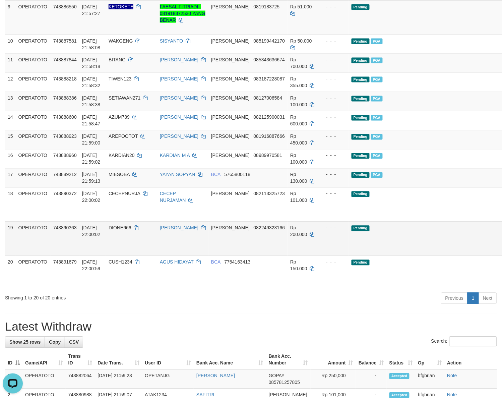
scroll to position [263, 0]
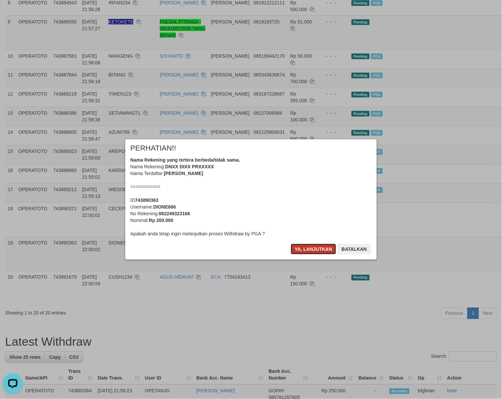
click at [303, 249] on button "Ya, lanjutkan" at bounding box center [314, 249] width 46 height 11
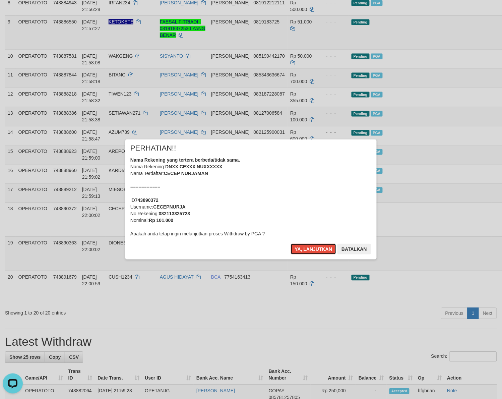
click at [303, 249] on button "Ya, lanjutkan" at bounding box center [314, 249] width 46 height 11
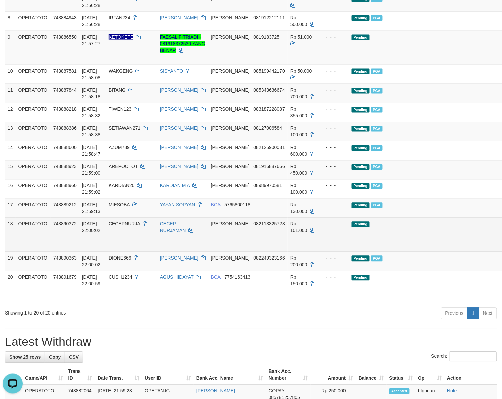
scroll to position [233, 0]
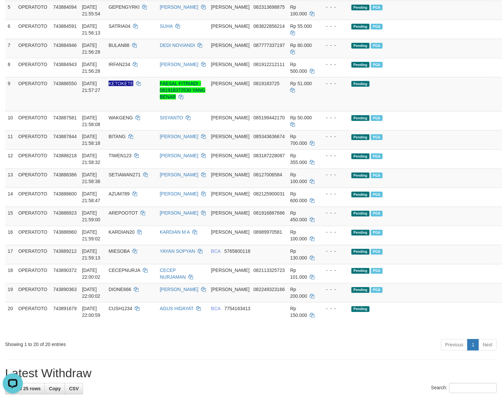
scroll to position [317, 0]
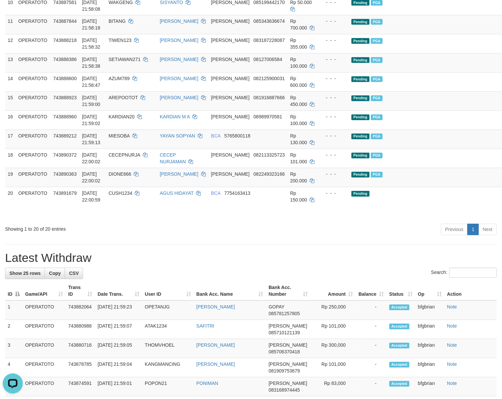
drag, startPoint x: 332, startPoint y: 244, endPoint x: 325, endPoint y: 247, distance: 7.8
click at [332, 238] on div "Previous 1 Next" at bounding box center [355, 230] width 283 height 14
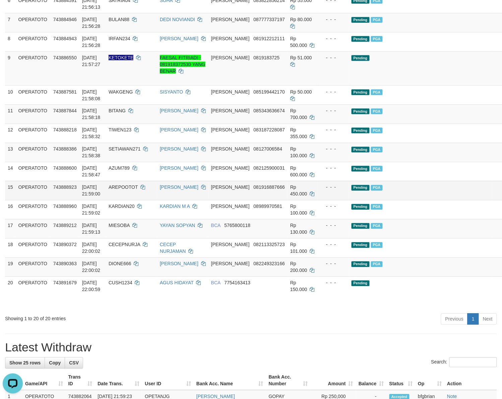
scroll to position [233, 0]
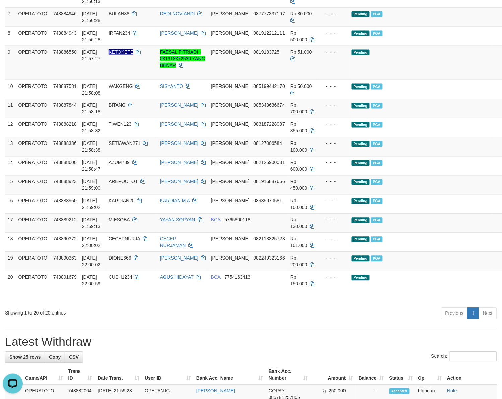
click at [352, 339] on div "**********" at bounding box center [251, 346] width 502 height 1122
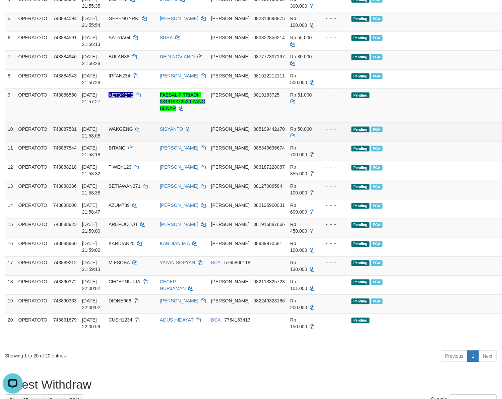
scroll to position [317, 0]
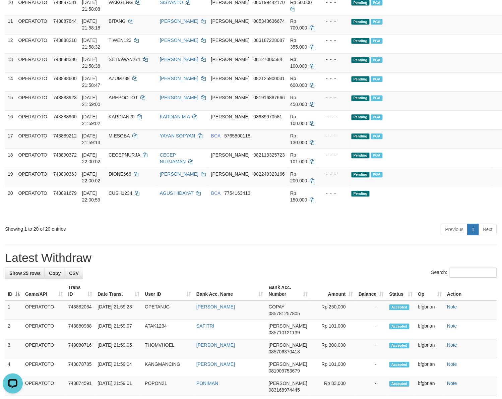
click at [346, 245] on hr at bounding box center [251, 244] width 492 height 0
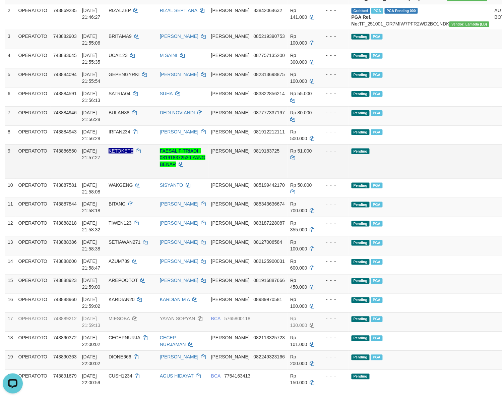
scroll to position [107, 0]
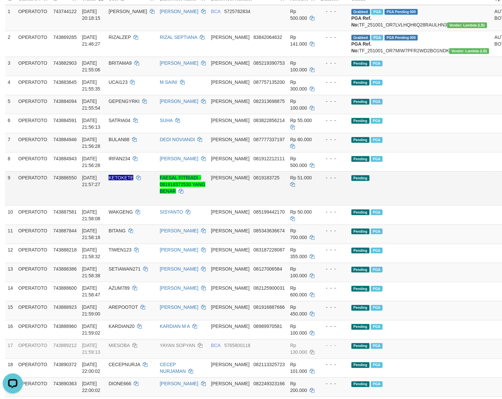
click at [402, 199] on td "Pending" at bounding box center [420, 188] width 143 height 34
click at [378, 201] on td "Pending" at bounding box center [420, 188] width 143 height 34
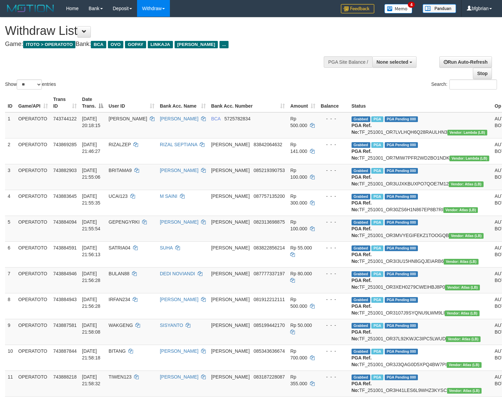
select select
select select "**"
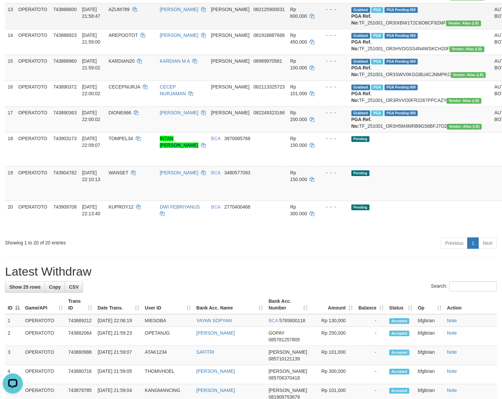
scroll to position [418, 0]
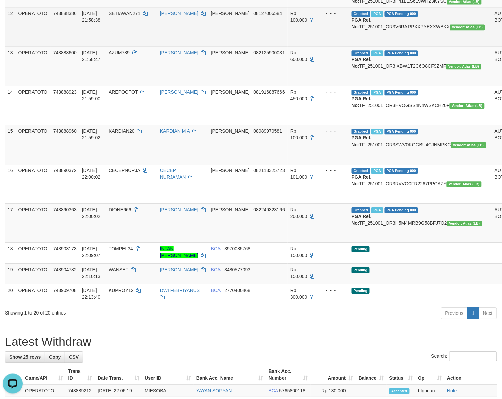
scroll to position [292, 0]
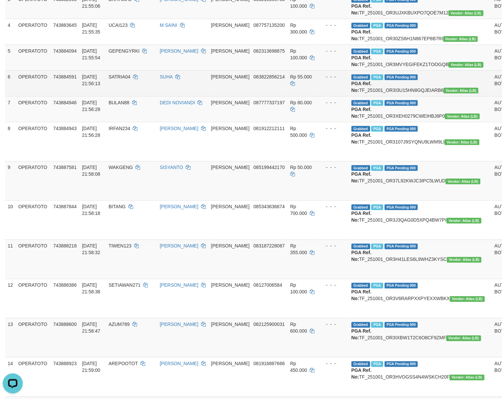
scroll to position [167, 0]
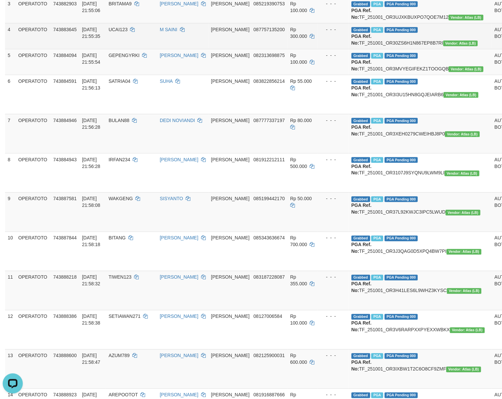
drag, startPoint x: 485, startPoint y: 49, endPoint x: 485, endPoint y: 42, distance: 6.7
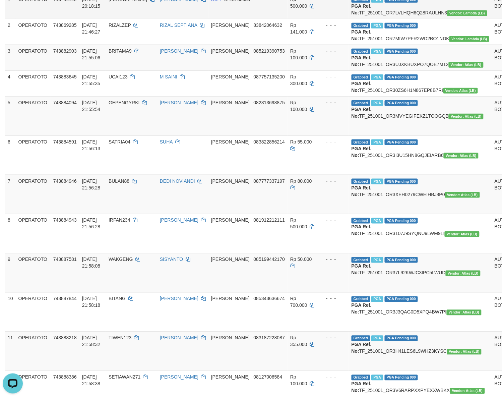
scroll to position [41, 0]
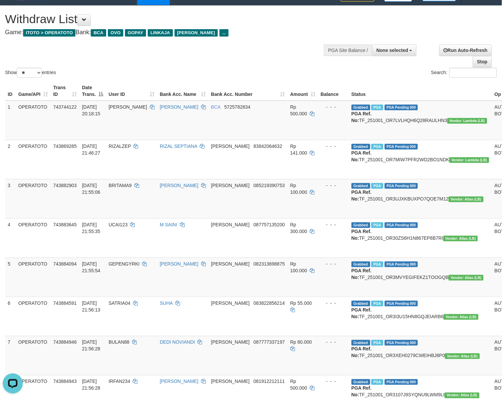
scroll to position [0, 0]
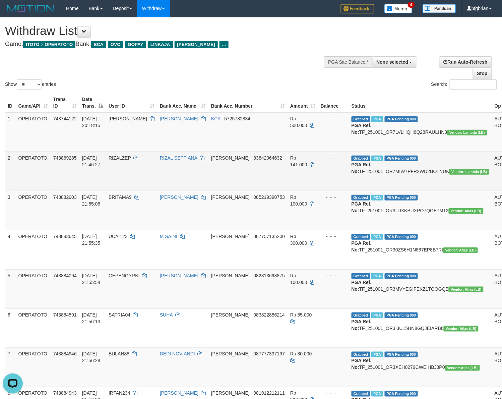
click at [391, 175] on td "Grabbed PGA PGA Pending 000 PGA Ref. No: TF_251001_OR7MIW7PFR2WD2BO1NDK Vendor:…" at bounding box center [420, 170] width 143 height 39
copy td "TF_251001_OR7MIW7PFR2WD2BO1NDK"
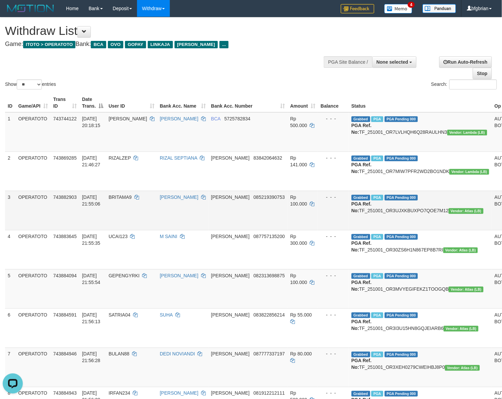
click at [406, 223] on td "Grabbed PGA PGA Pending 000 PGA Ref. No: TF_251001_OR3UJXKBUXPO7QOE7M12 Vendor:…" at bounding box center [420, 210] width 143 height 39
copy td "TF_251001_OR3UJXKBUXPO7QOE7M12"
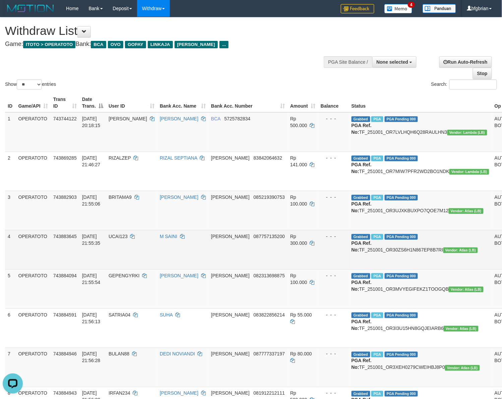
click at [389, 269] on td "Grabbed PGA PGA Pending 000 PGA Ref. No: TF_251001_OR30ZS6H1N867EP8B7RI Vendor:…" at bounding box center [420, 249] width 143 height 39
copy td "TF_251001_OR30ZS6H1N867EP8B7RI"
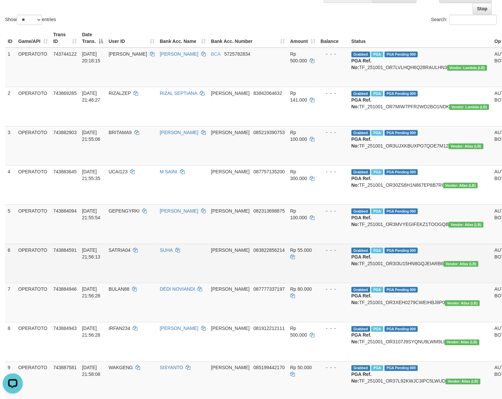
scroll to position [84, 0]
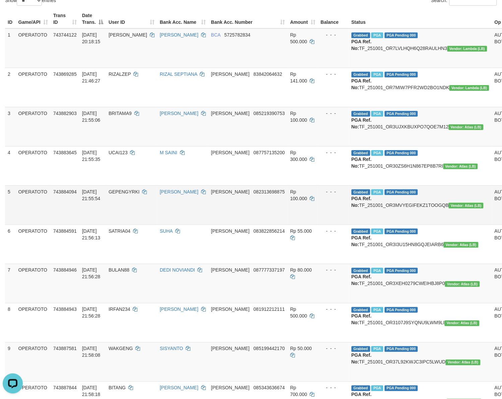
click at [403, 225] on td "Grabbed PGA PGA Pending 000 PGA Ref. No: TF_251001_OR3MVYEGIFEKZ1TOOGQB Vendor:…" at bounding box center [420, 204] width 143 height 39
copy td "TF_251001_OR3MVYEGIFEKZ1TOOGQB"
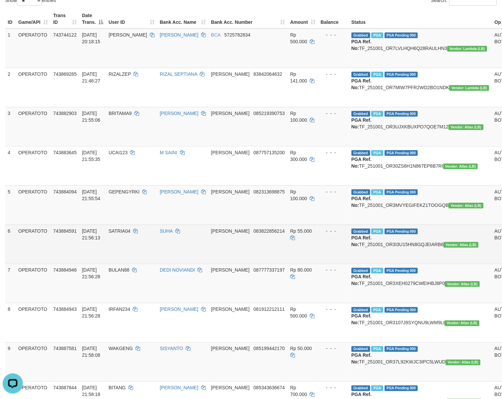
click at [385, 264] on td "Grabbed PGA PGA Pending 000 PGA Ref. No: TF_251001_OR3I3U15HN8GQJEIARB6 Vendor:…" at bounding box center [420, 244] width 143 height 39
copy td "TF_251001_OR3I3U15HN8GQJEIARB6"
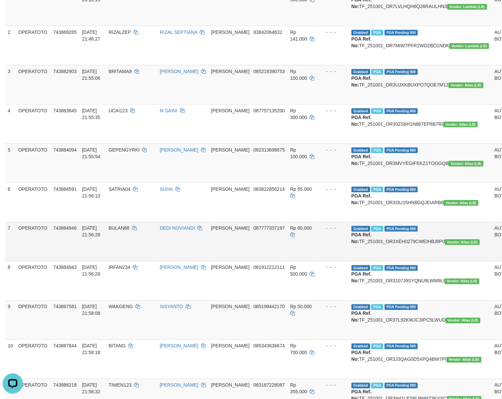
click at [409, 261] on td "Grabbed PGA PGA Pending 000 PGA Ref. No: TF_251001_OR3XEH0279CWEIHBJ8P0 Vendor:…" at bounding box center [420, 241] width 143 height 39
copy td "TF_251001_OR3XEH0279CWEIHBJ8P0"
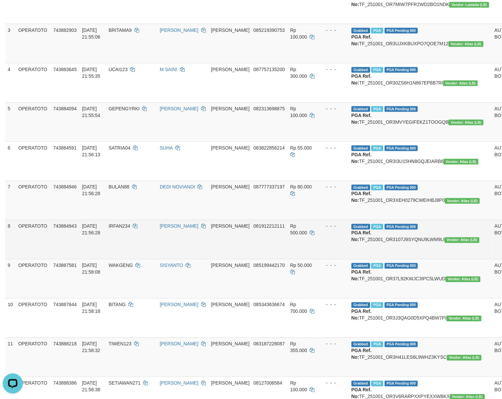
scroll to position [168, 0]
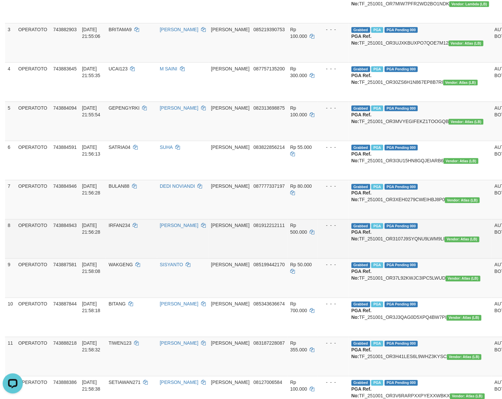
click at [404, 258] on td "Grabbed PGA PGA Pending 000 PGA Ref. No: TF_251001_OR3107J9SYQNU9LWM9LI Vendor:…" at bounding box center [420, 238] width 143 height 39
copy td "TF_251001_OR3107J9SYQNU9LWM9LI"
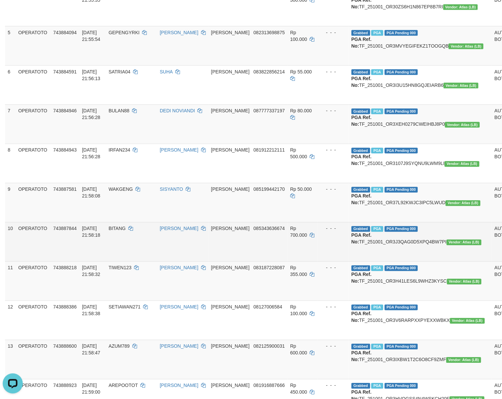
scroll to position [251, 0]
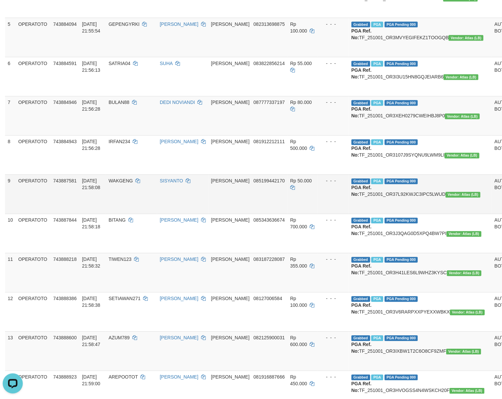
click at [406, 214] on td "Grabbed PGA PGA Pending 000 PGA Ref. No: TF_251001_OR37L92KWJC3IPC5LWUD Vendor:…" at bounding box center [420, 194] width 143 height 39
copy td "TF_251001_OR37L92KWJC3IPC5LWUD"
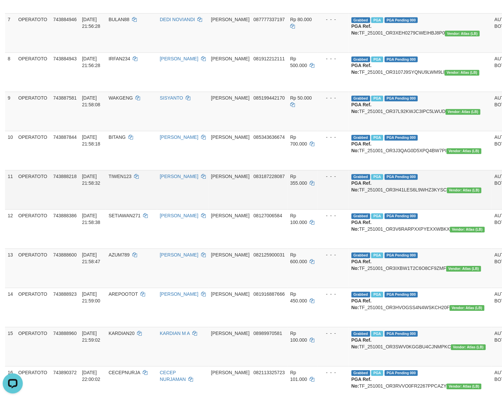
scroll to position [335, 0]
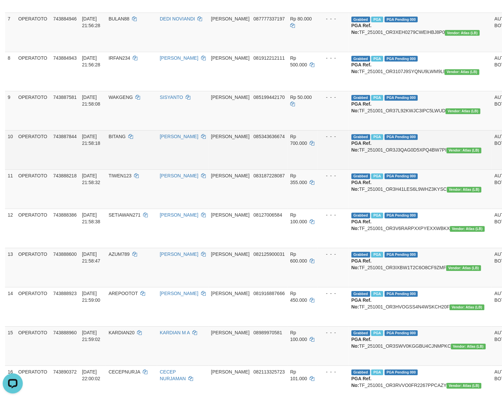
click at [409, 169] on td "Grabbed PGA PGA Pending 000 PGA Ref. No: TF_251001_OR3J3QAG0D5XPQ4BW7PI Vendor:…" at bounding box center [420, 149] width 143 height 39
copy td "TF_251001_OR3J3QAG0D5XPQ4BW7PI"
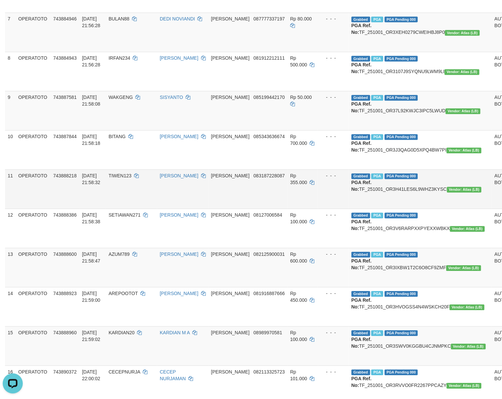
click at [409, 208] on td "Grabbed PGA PGA Pending 000 PGA Ref. No: TF_251001_OR3H41LES6L9WHZ3KYSC Vendor:…" at bounding box center [420, 188] width 143 height 39
copy td "TF_251001_OR3H41LES6L9WHZ3KYSC"
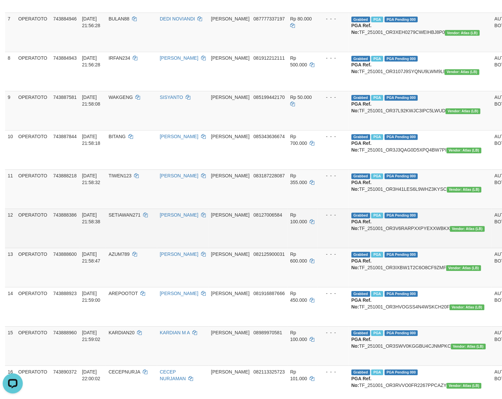
click at [407, 248] on td "Grabbed PGA PGA Pending 000 PGA Ref. No: TF_251001_OR3V6RARPXXPYEXXWBKX Vendor:…" at bounding box center [420, 227] width 143 height 39
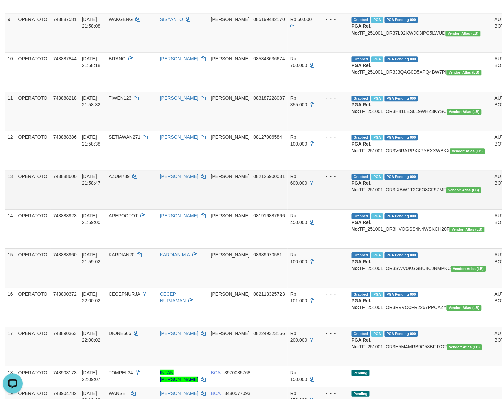
scroll to position [419, 0]
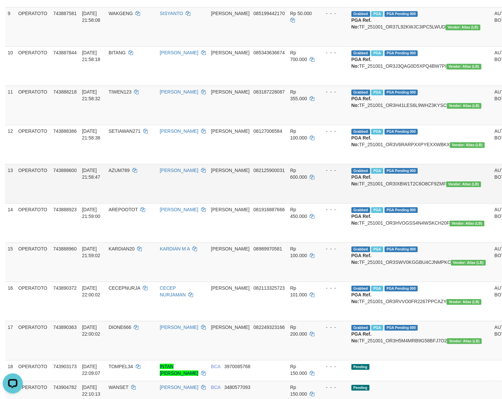
click at [391, 203] on td "Grabbed PGA PGA Pending 000 PGA Ref. No: TF_251001_OR3IXBW1T2C6O8CF9ZMF Vendor:…" at bounding box center [420, 183] width 143 height 39
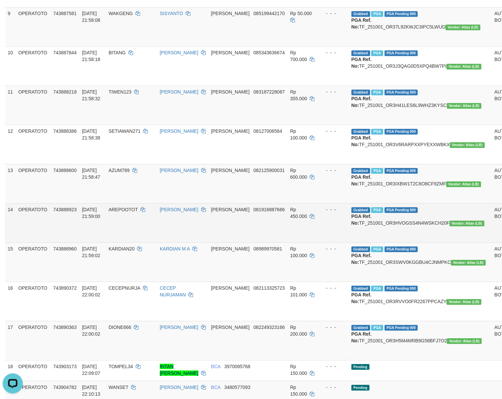
click at [384, 242] on td "Grabbed PGA PGA Pending 000 PGA Ref. No: TF_251001_OR3HVOGSS4N4WSKCH20F Vendor:…" at bounding box center [420, 222] width 143 height 39
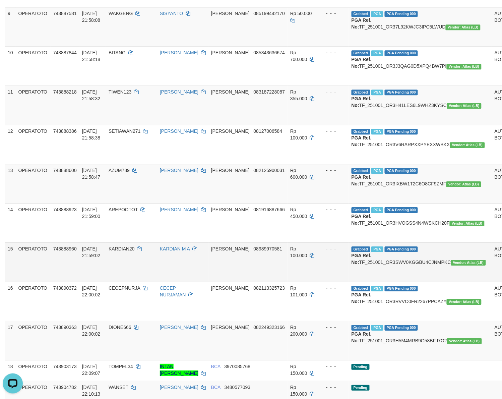
click at [394, 281] on td "Grabbed PGA PGA Pending 000 PGA Ref. No: TF_251001_OR3SWV0KGGBU4CJNMPKC Vendor:…" at bounding box center [420, 261] width 143 height 39
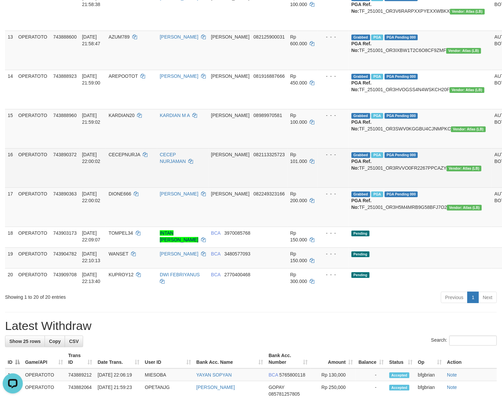
scroll to position [586, 0]
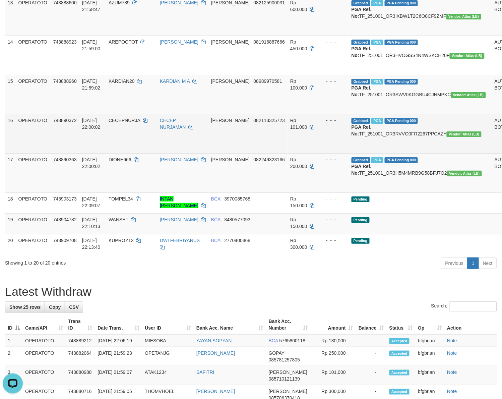
click at [381, 153] on td "Grabbed PGA PGA Pending 000 PGA Ref. No: TF_251001_OR3RVVO0FR2267PPCAZY Vendor:…" at bounding box center [420, 133] width 143 height 39
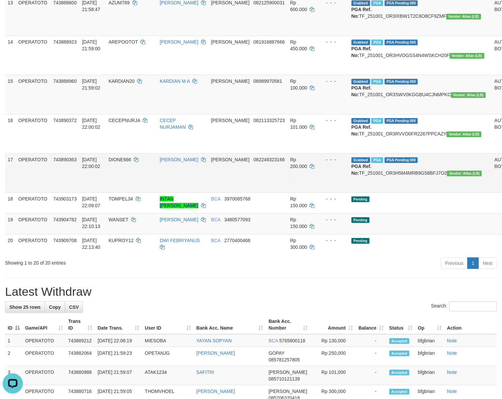
click at [398, 192] on td "Grabbed PGA PGA Pending 000 PGA Ref. No: TF_251001_OR3H5M4MRB9G58BFJ7O2 Vendor:…" at bounding box center [420, 172] width 143 height 39
click at [408, 192] on td "Grabbed PGA PGA Pending 000 PGA Ref. No: TF_251001_OR3H5M4MRB9G58BFJ7O2 Vendor:…" at bounding box center [420, 172] width 143 height 39
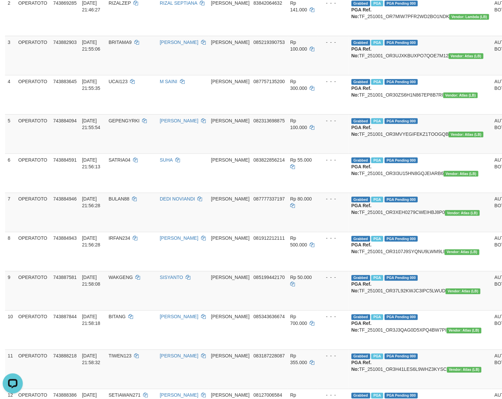
scroll to position [84, 0]
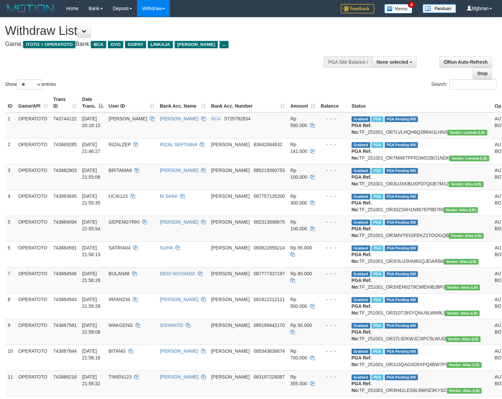
select select
select select "**"
click at [282, 71] on div "Show ** ** ** *** entries Search:" at bounding box center [251, 53] width 502 height 73
click at [240, 61] on div "Show ** ** ** *** entries Search:" at bounding box center [251, 53] width 502 height 73
